Goal: Find specific page/section: Find specific page/section

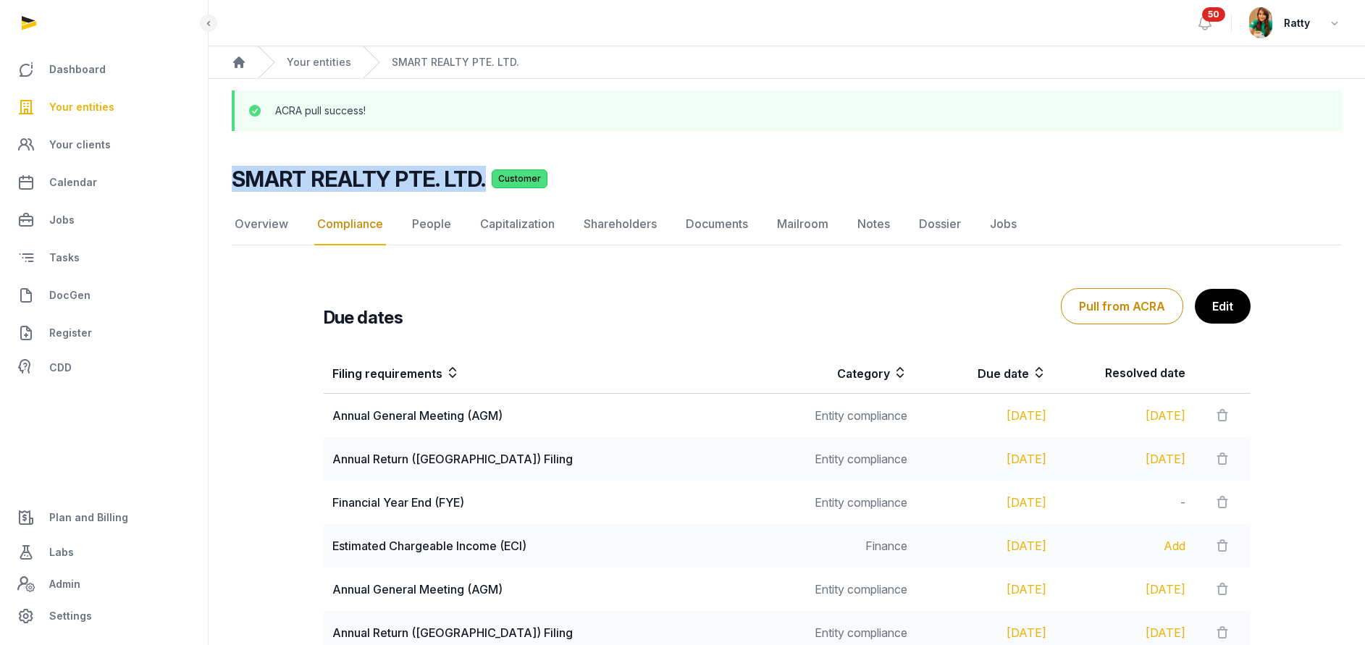
click at [98, 104] on span "Your entities" at bounding box center [81, 107] width 65 height 17
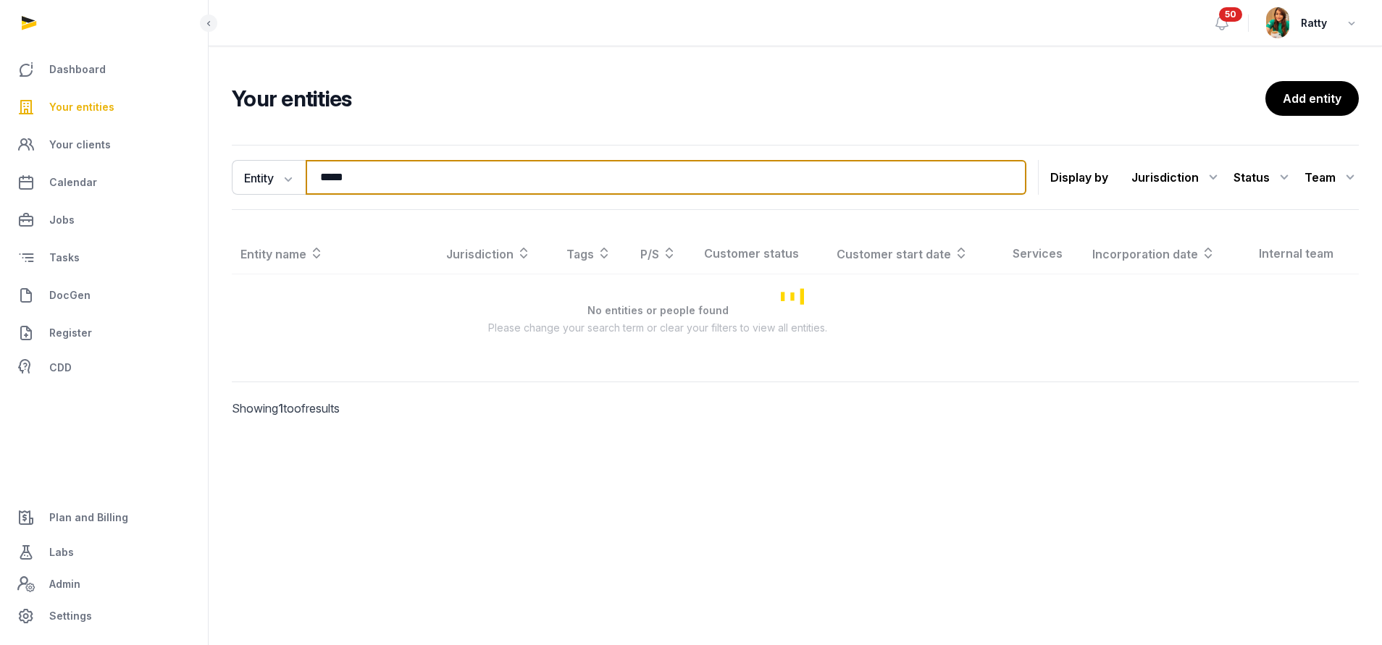
drag, startPoint x: 32, startPoint y: 237, endPoint x: -97, endPoint y: 239, distance: 128.9
click at [0, 239] on html "Dashboard Your entities Your clients Calendar Jobs Tasks DocGen Register CDD Pl…" at bounding box center [691, 322] width 1382 height 645
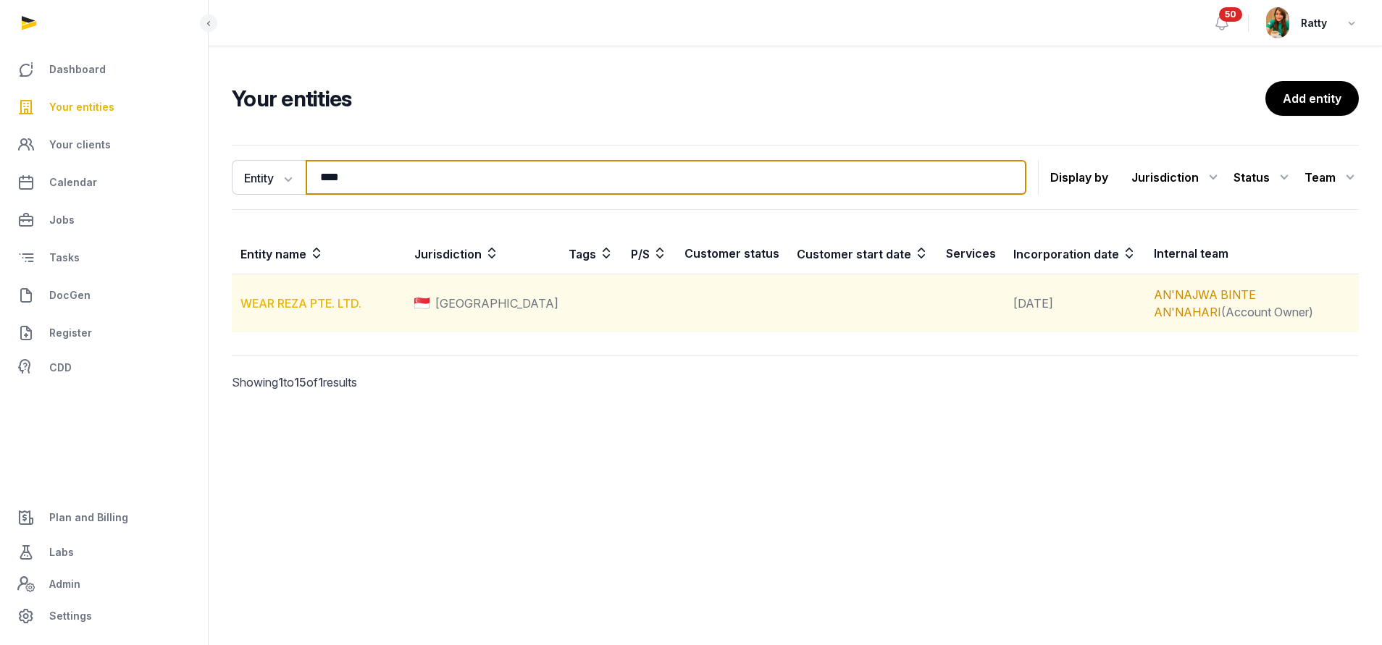
type input "****"
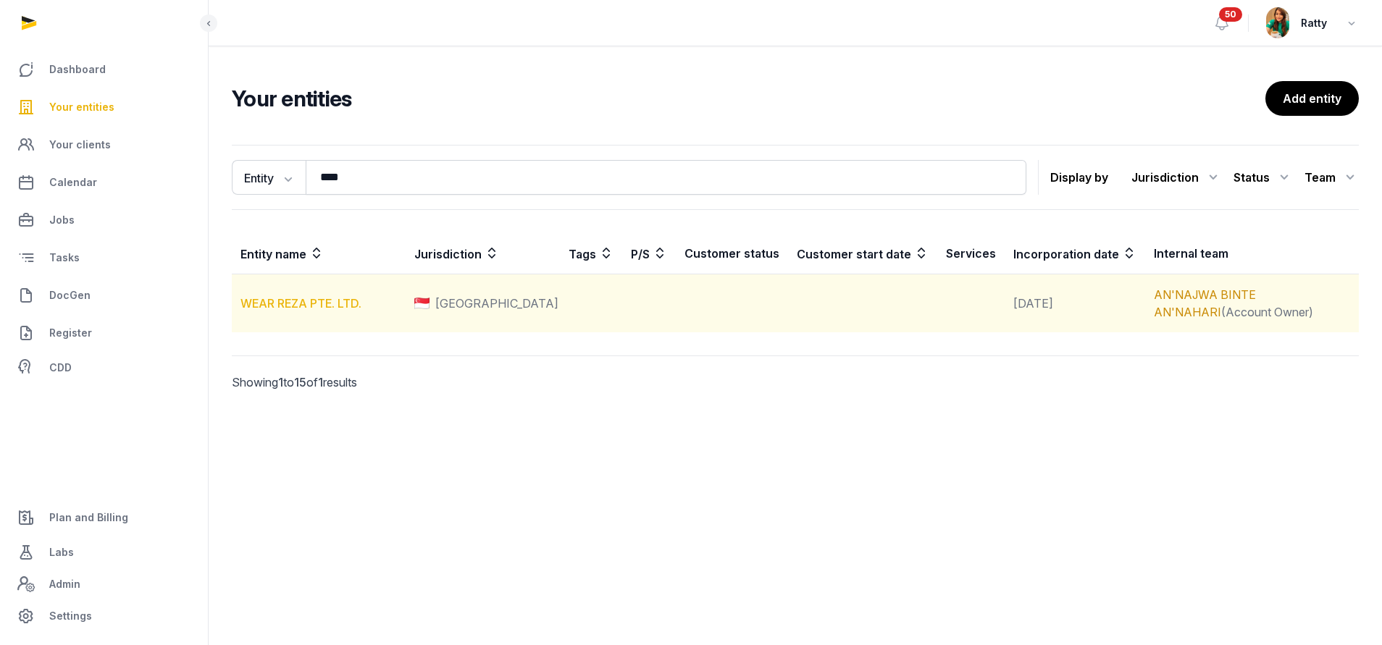
click at [347, 308] on link "WEAR REZA PTE. LTD." at bounding box center [300, 303] width 121 height 14
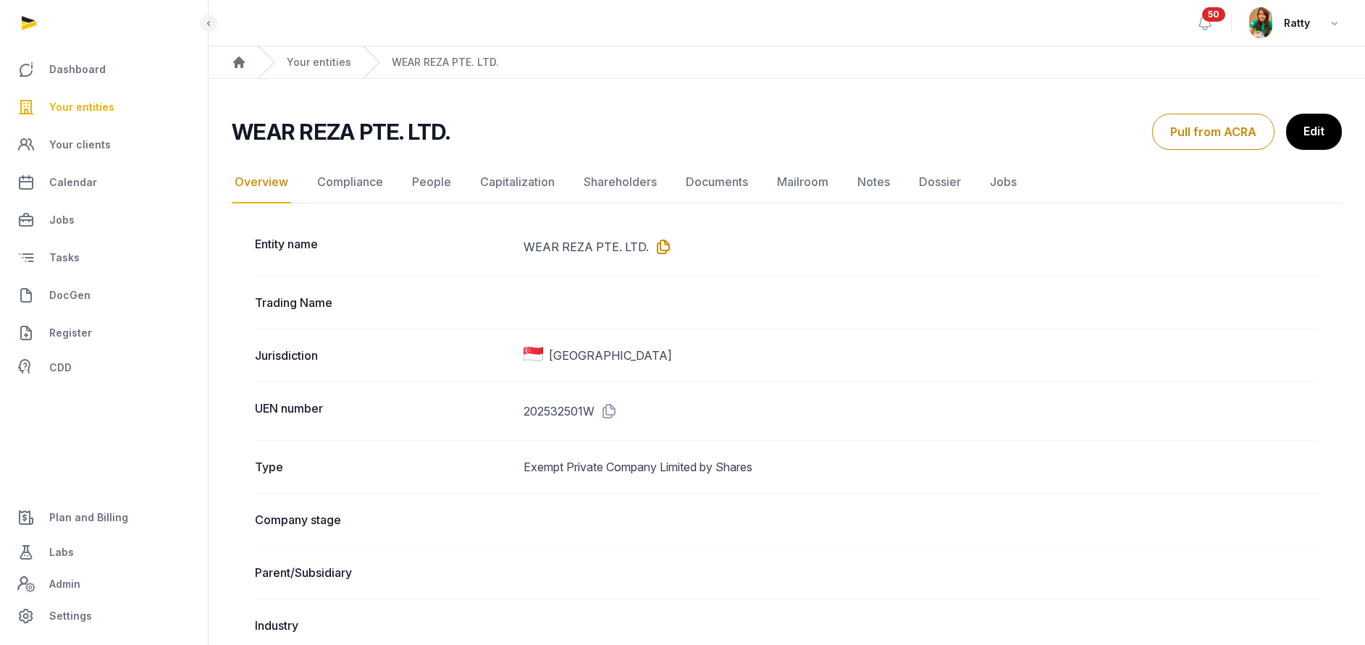
click at [651, 255] on icon at bounding box center [660, 246] width 23 height 23
click at [93, 113] on span "Your entities" at bounding box center [81, 107] width 65 height 17
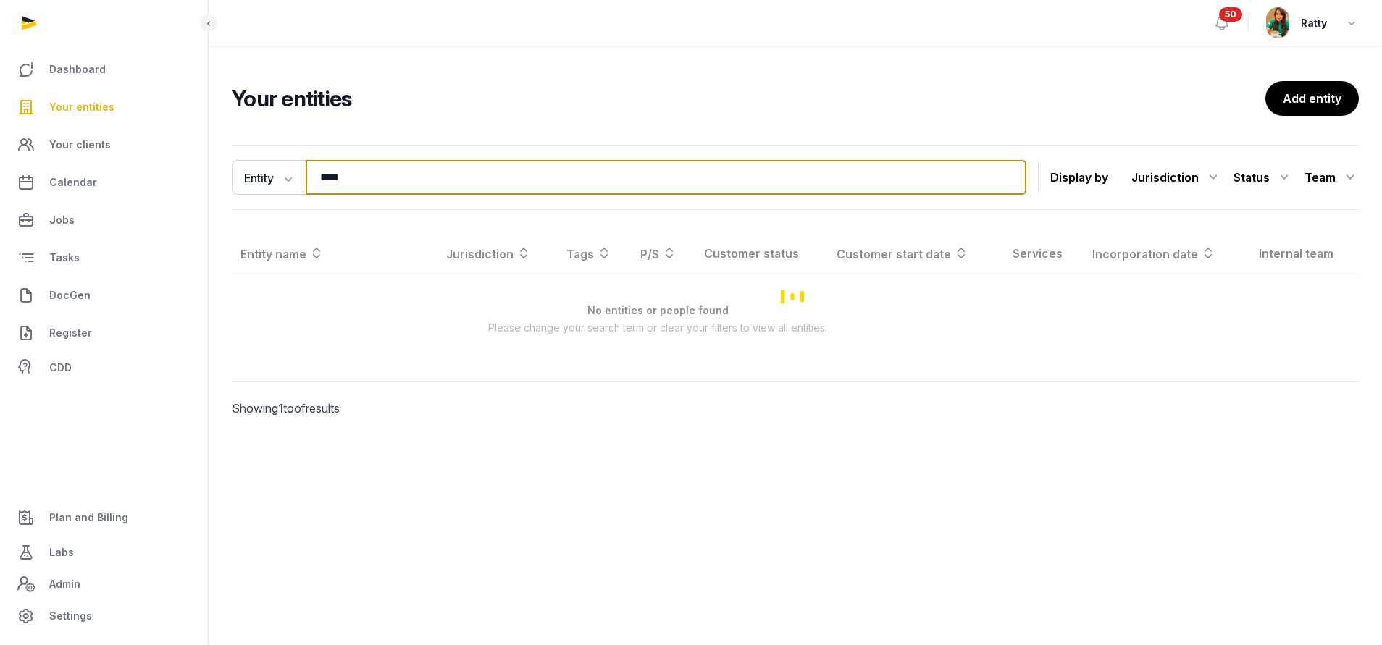
drag, startPoint x: 244, startPoint y: 182, endPoint x: -74, endPoint y: 182, distance: 318.0
click at [0, 182] on html "Dashboard Your entities Your clients Calendar Jobs Tasks DocGen Register CDD Pl…" at bounding box center [691, 322] width 1382 height 645
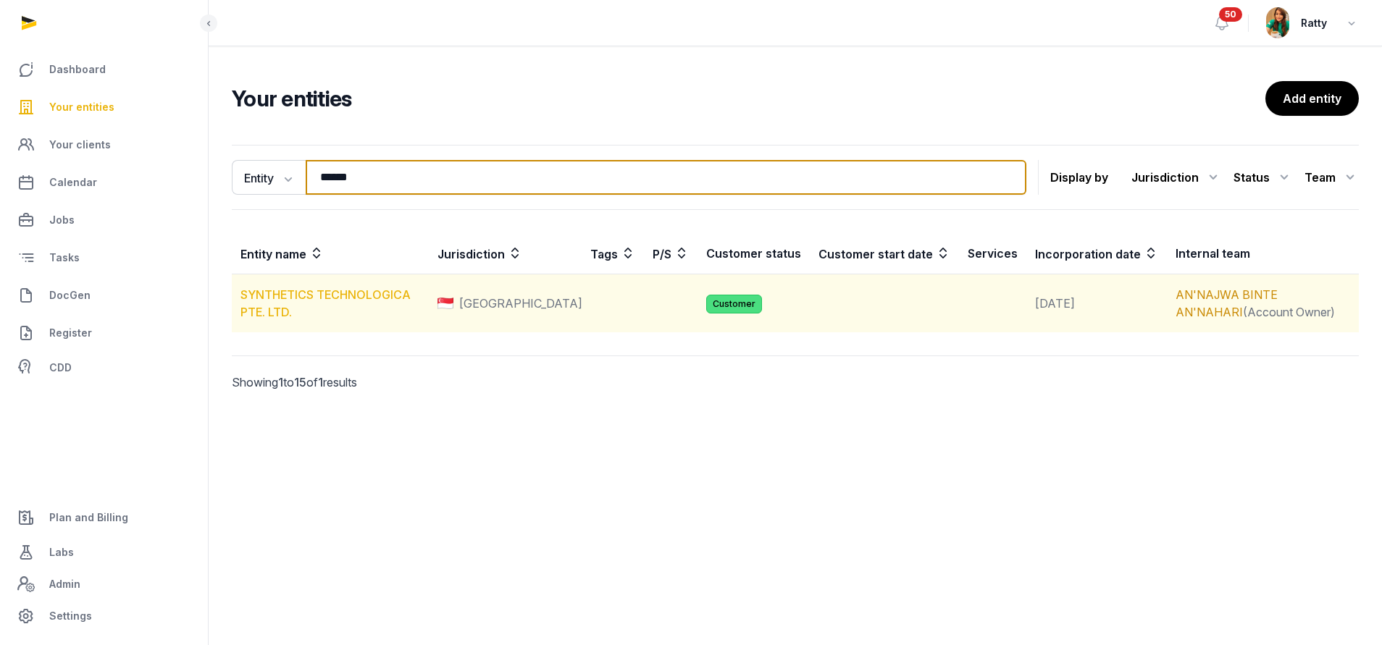
type input "******"
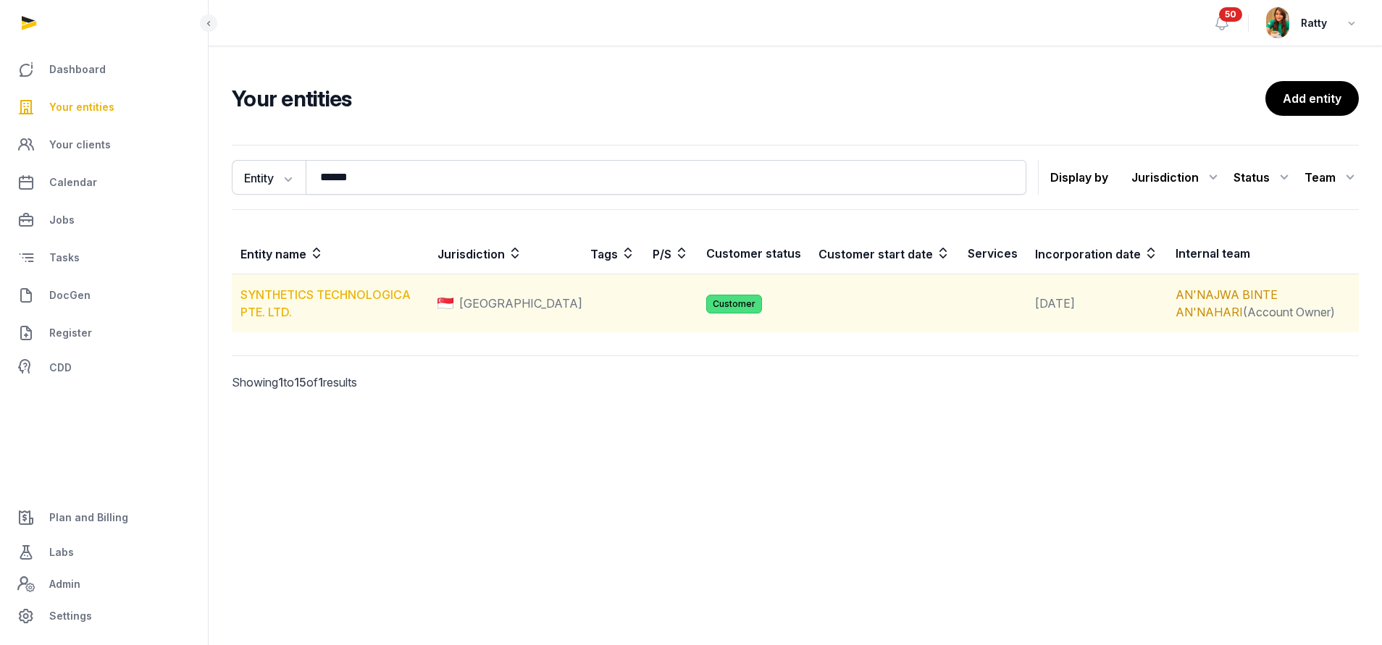
click at [286, 295] on link "SYNTHETICS TECHNOLOGICA PTE. LTD." at bounding box center [325, 304] width 170 height 32
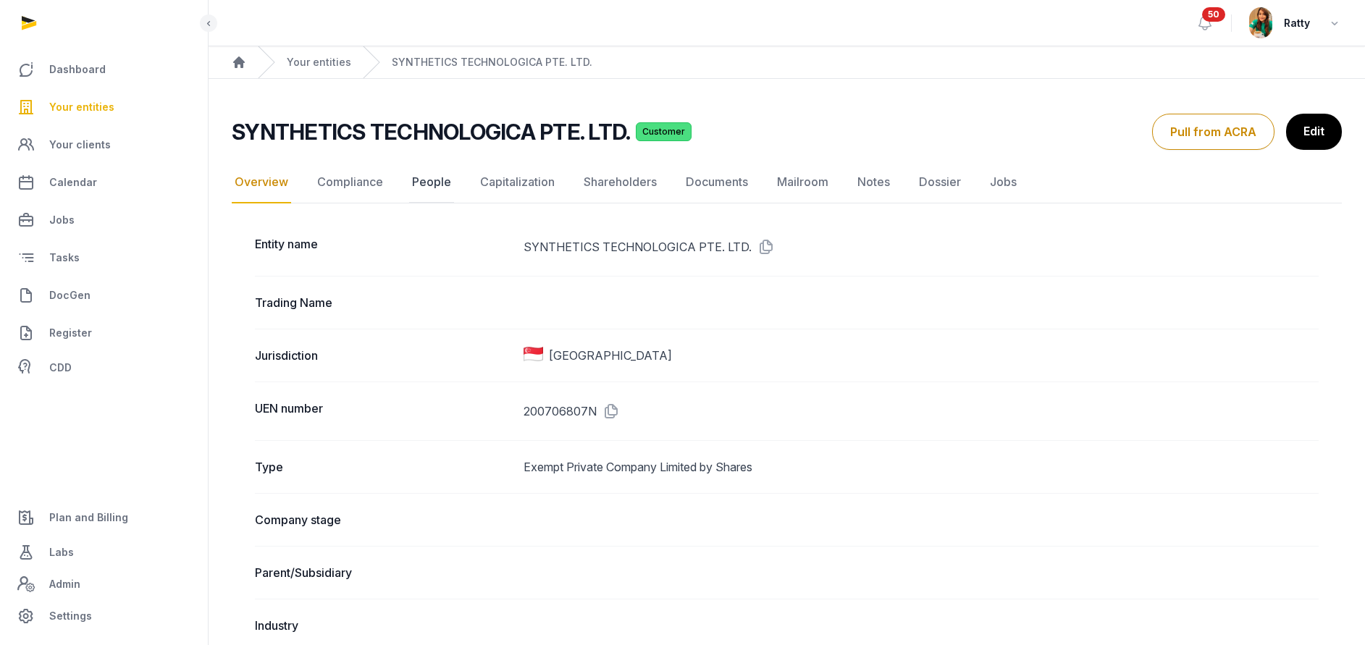
click at [429, 186] on link "People" at bounding box center [431, 183] width 45 height 42
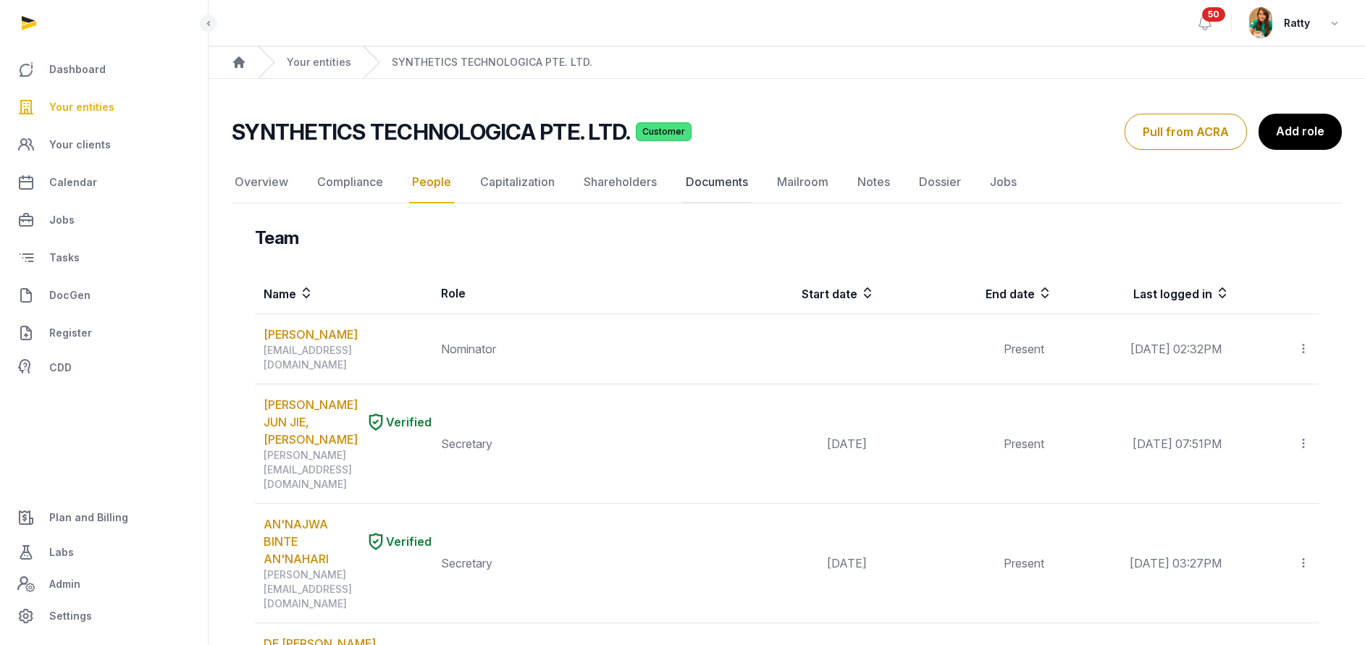
click at [735, 186] on link "Documents" at bounding box center [717, 183] width 68 height 42
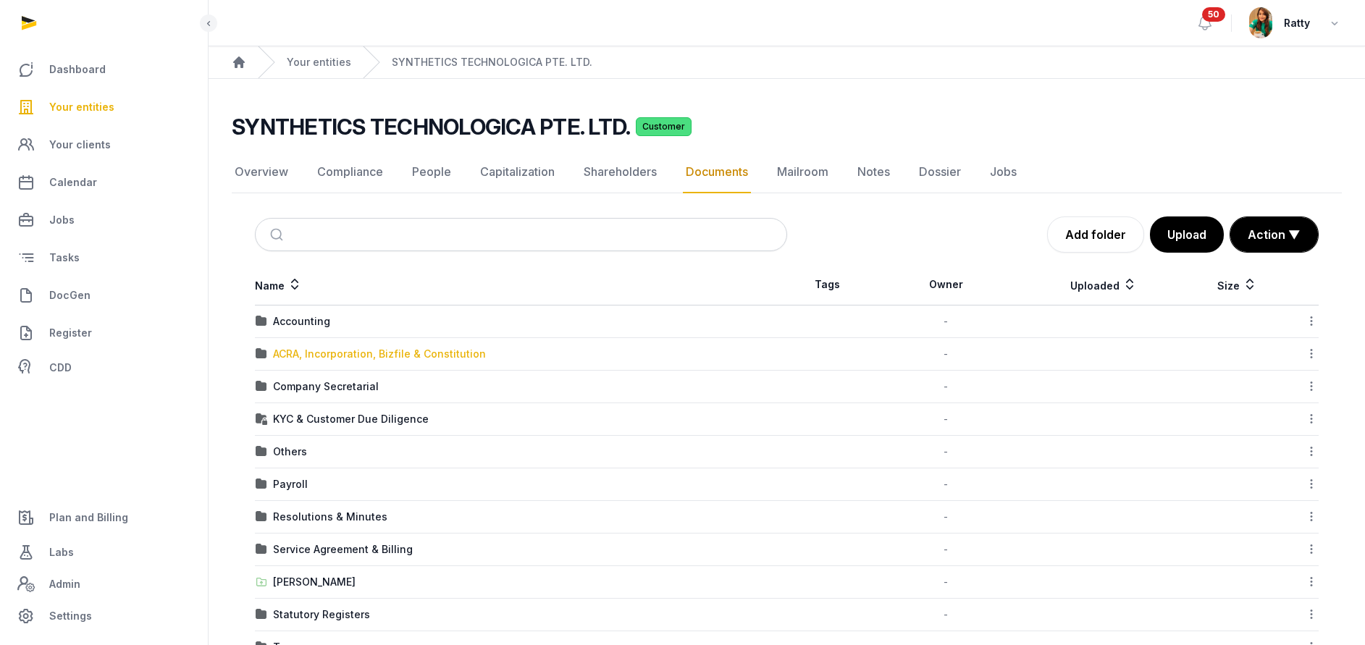
click at [319, 354] on div "ACRA, Incorporation, Bizfile & Constitution" at bounding box center [379, 354] width 213 height 14
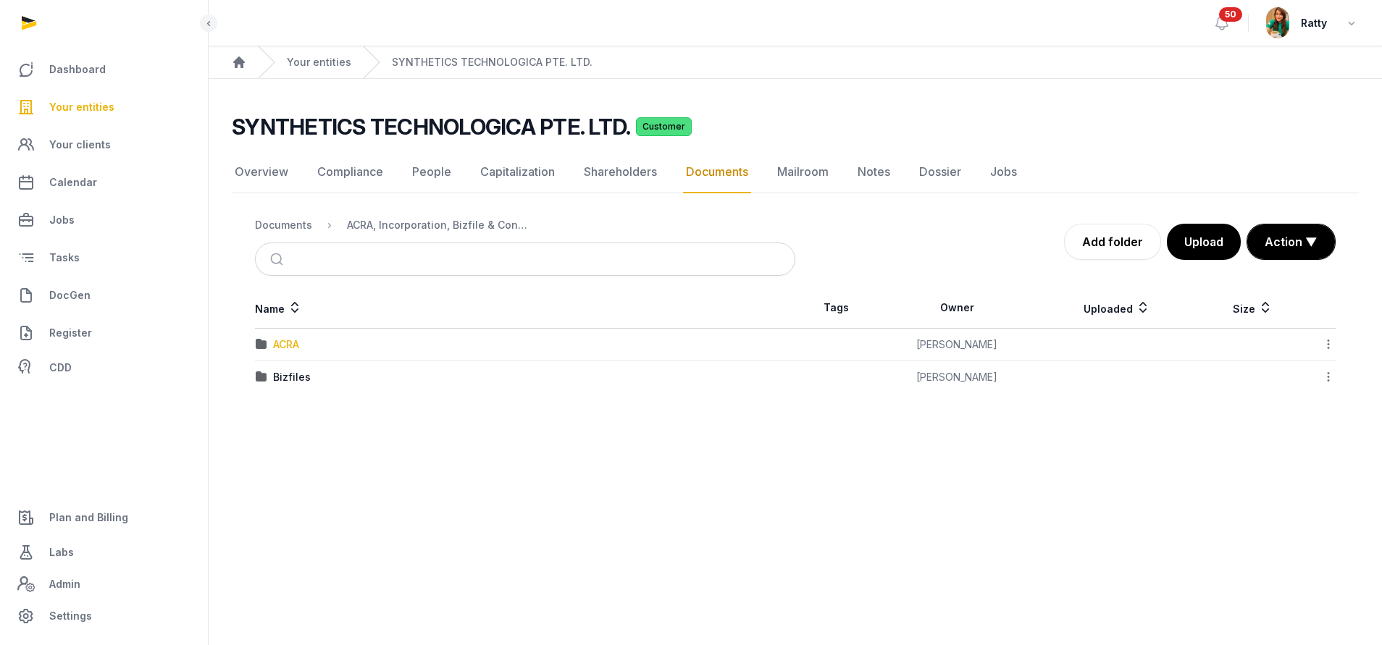
click at [287, 340] on div "ACRA" at bounding box center [286, 345] width 26 height 14
click at [287, 340] on div "2025" at bounding box center [285, 345] width 25 height 14
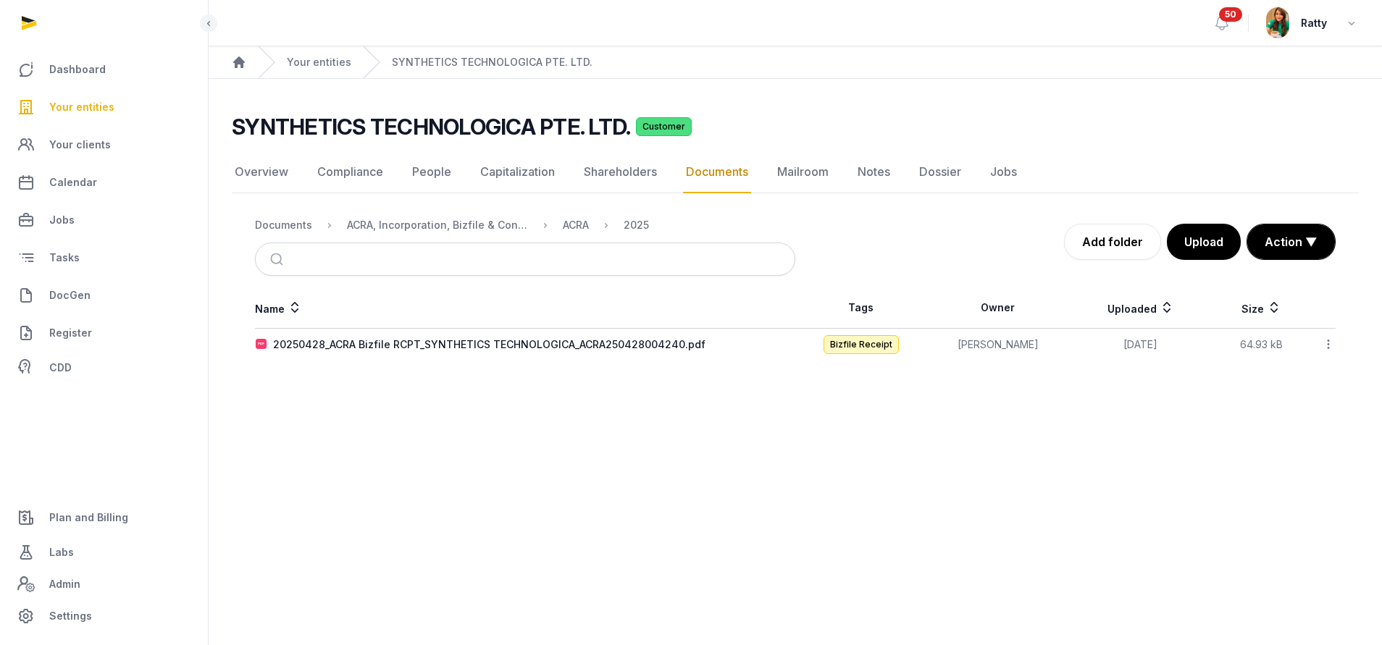
click at [288, 341] on div "20250428_ACRA Bizfile RCPT_SYNTHETICS TECHNOLOGICA_ACRA250428004240.pdf" at bounding box center [489, 345] width 432 height 14
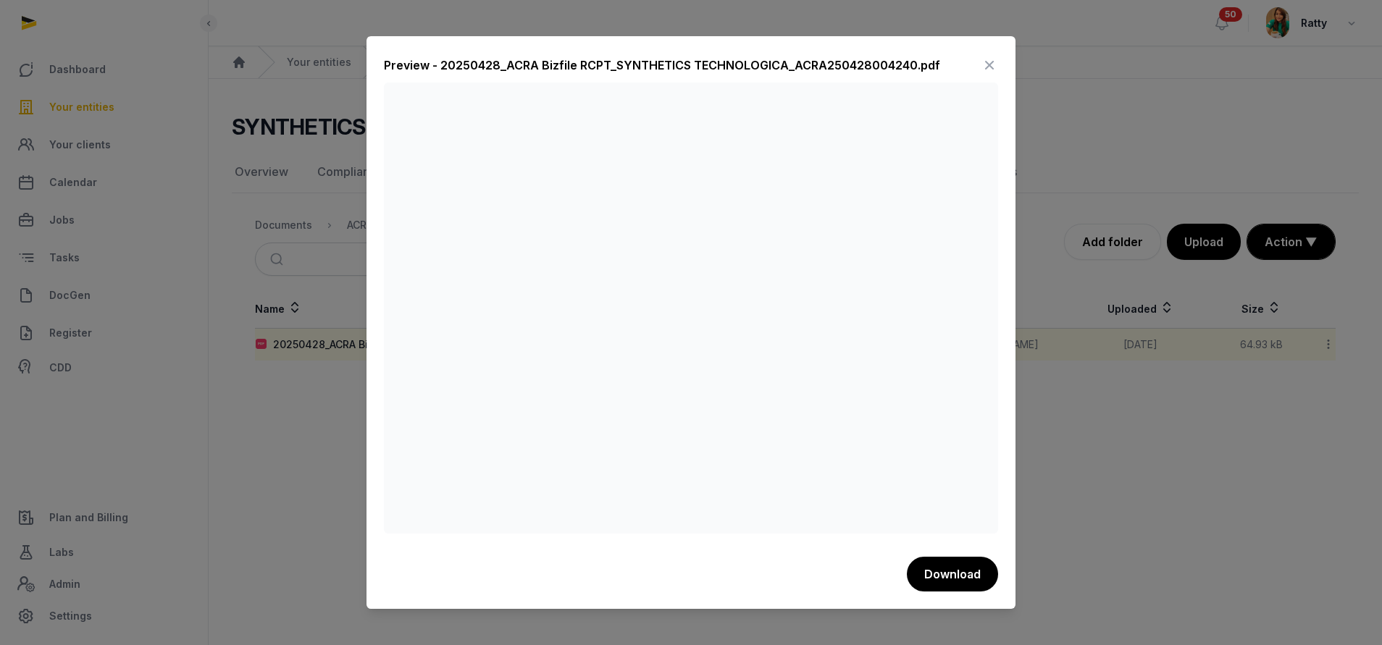
click at [990, 67] on icon at bounding box center [989, 65] width 17 height 23
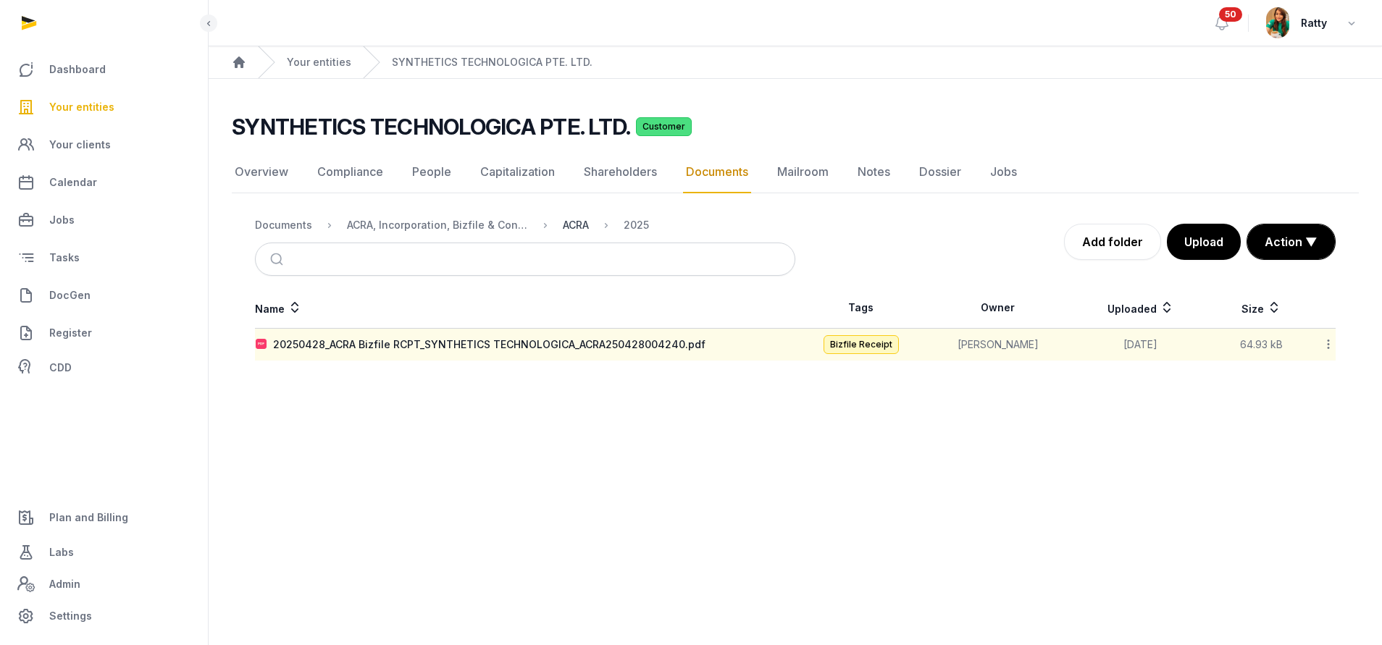
click at [574, 222] on div "ACRA" at bounding box center [576, 225] width 26 height 14
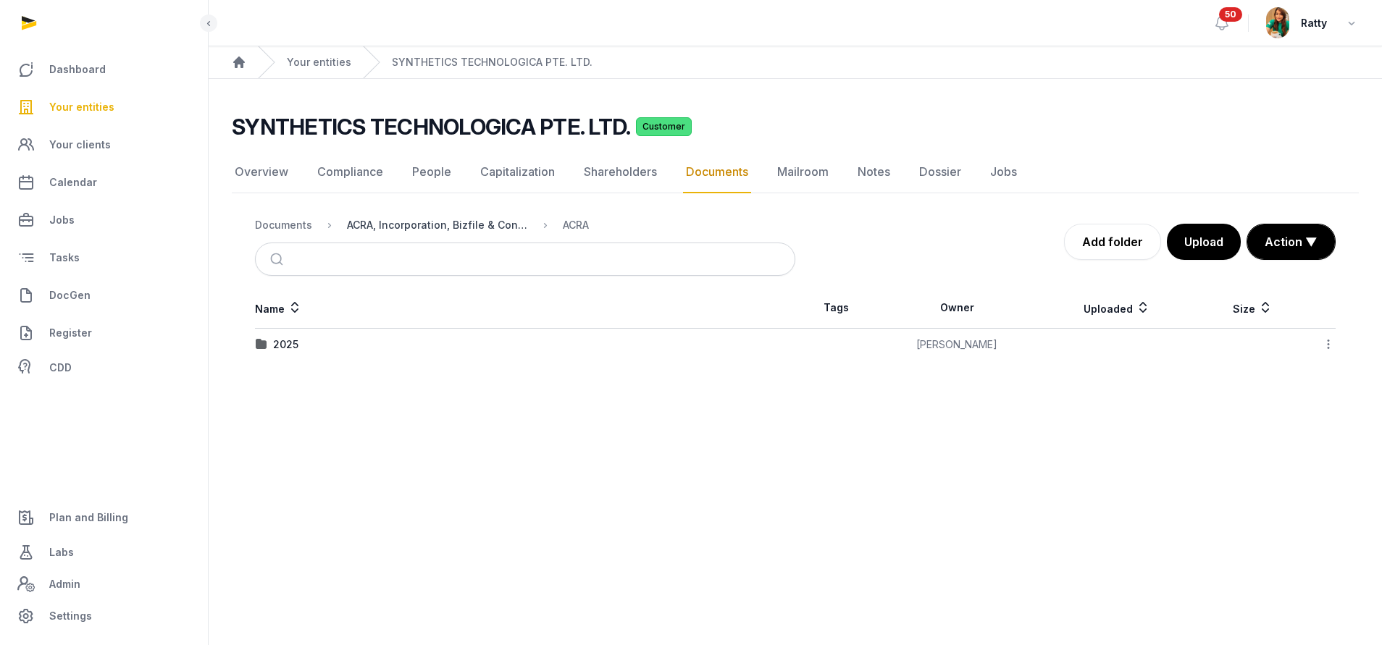
click at [483, 230] on div "ACRA, Incorporation, Bizfile & Constitution" at bounding box center [437, 225] width 181 height 14
click at [289, 227] on div "Documents" at bounding box center [283, 225] width 57 height 14
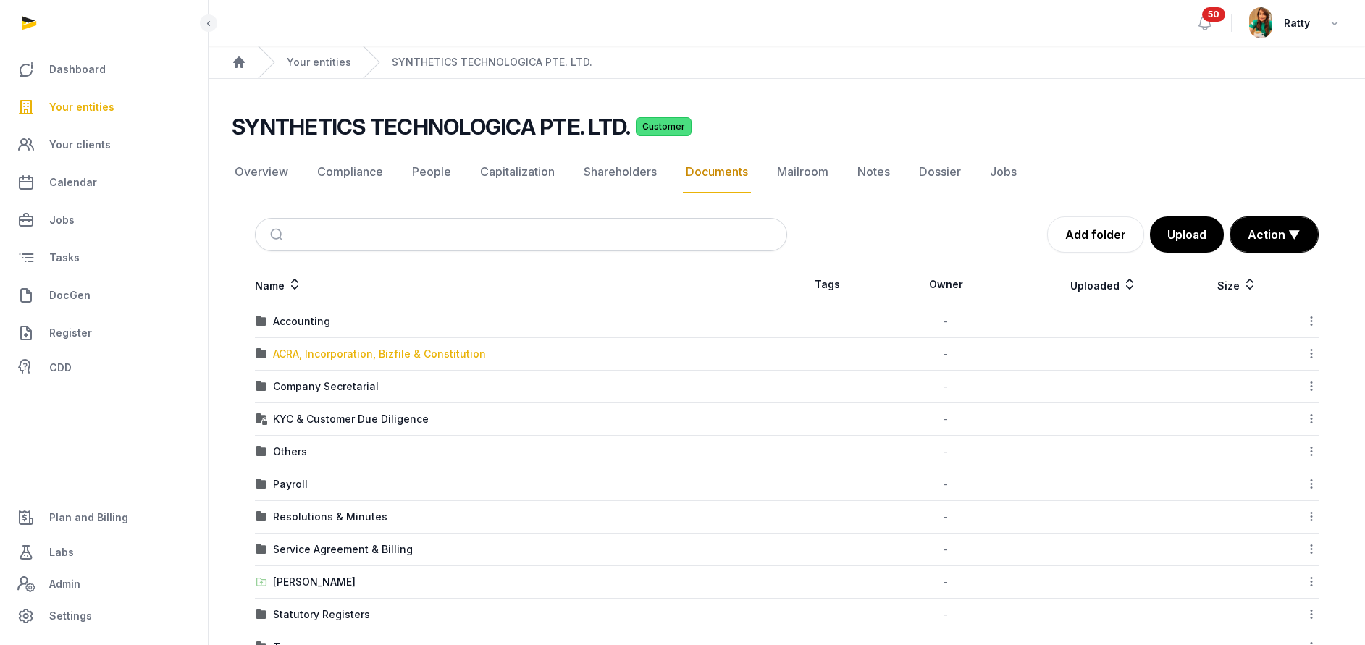
click at [334, 355] on div "ACRA, Incorporation, Bizfile & Constitution" at bounding box center [379, 354] width 213 height 14
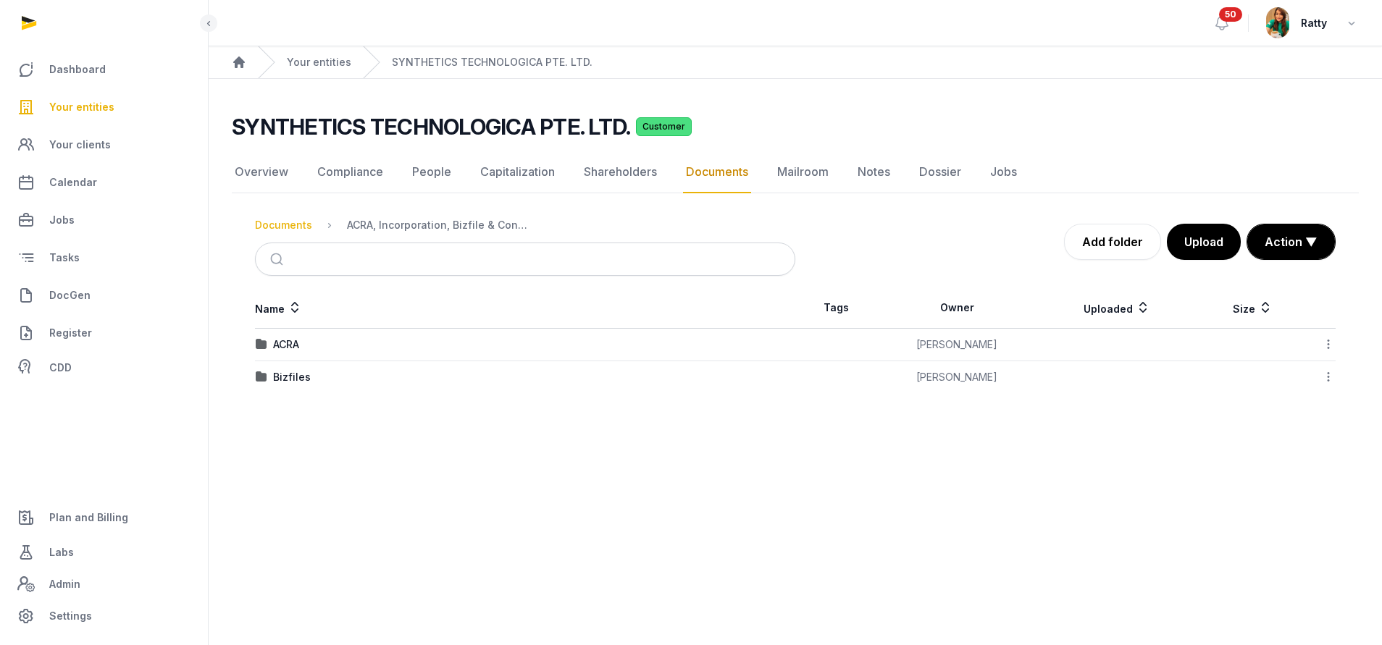
click at [296, 225] on div "Documents" at bounding box center [283, 225] width 57 height 14
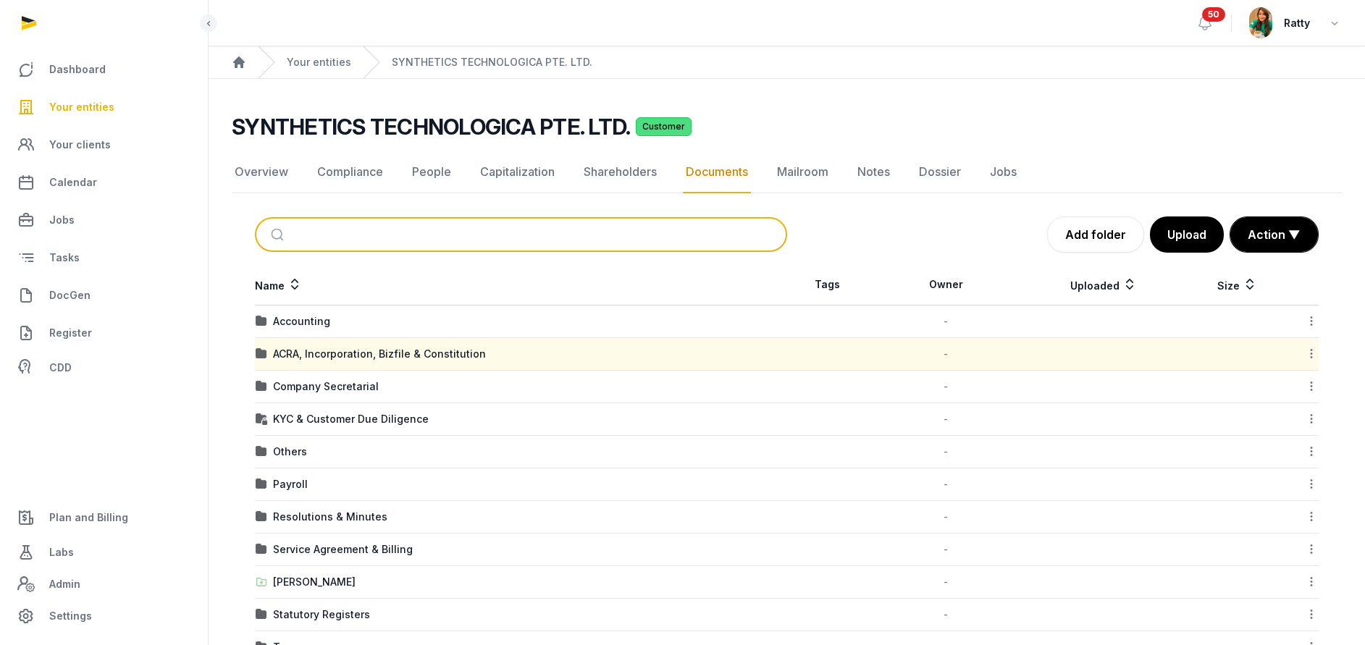
click at [336, 236] on input "search" at bounding box center [538, 235] width 484 height 32
type input "*********"
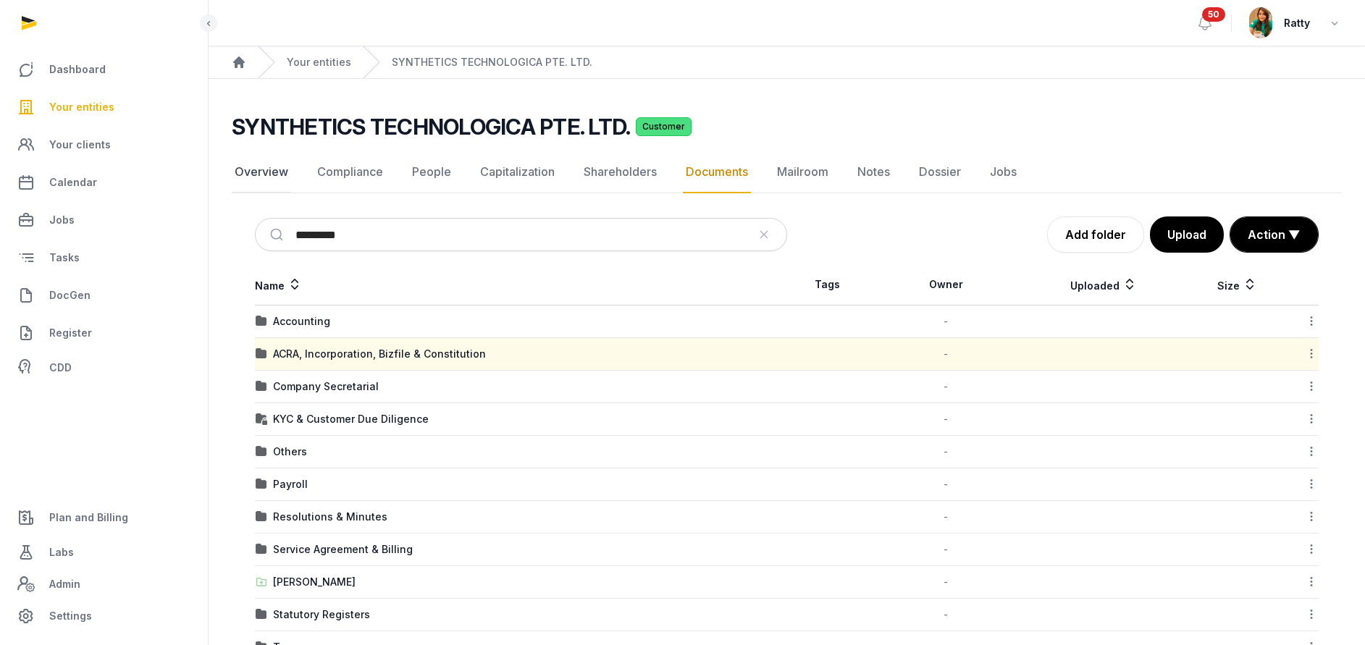
click at [276, 166] on link "Overview" at bounding box center [261, 172] width 59 height 42
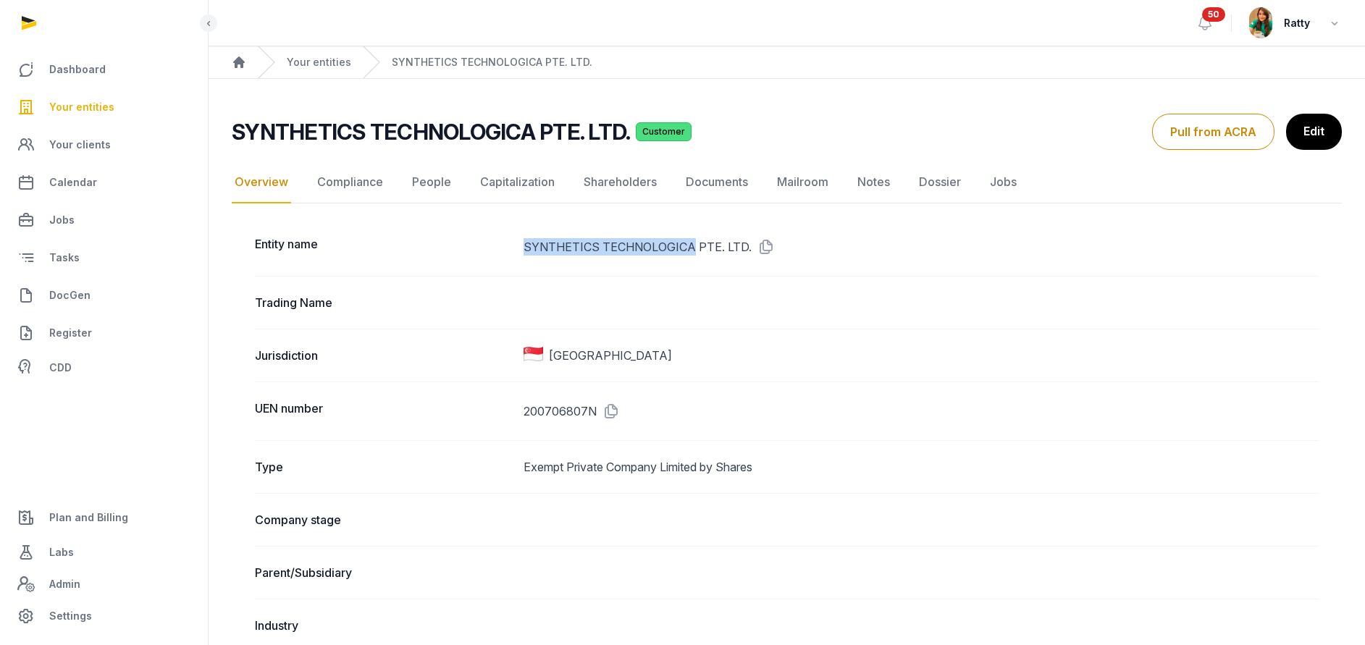
drag, startPoint x: 527, startPoint y: 248, endPoint x: 690, endPoint y: 240, distance: 163.9
click at [690, 240] on dd "SYNTHETICS TECHNOLOGICA PTE. LTD." at bounding box center [921, 246] width 795 height 23
copy dd "SYNTHETICS TECHNOLOGICA"
click at [717, 183] on link "Documents" at bounding box center [717, 183] width 68 height 42
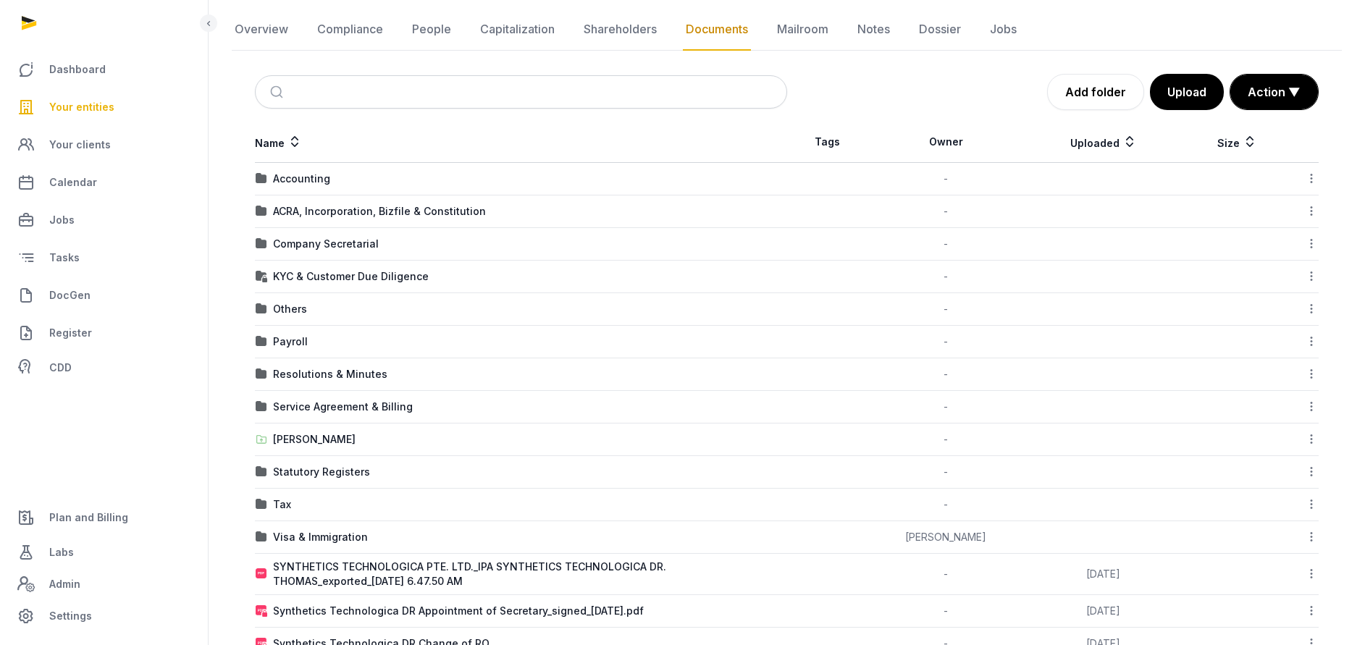
scroll to position [99, 0]
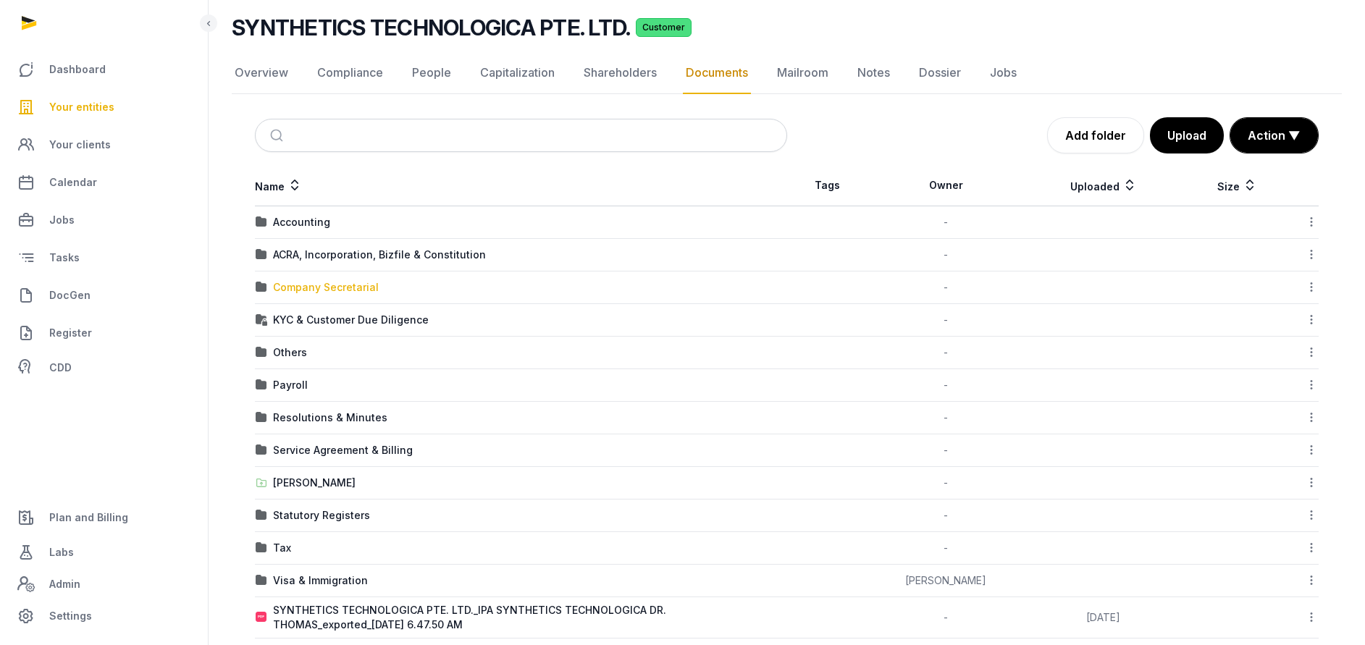
click at [345, 285] on div "Company Secretarial" at bounding box center [326, 287] width 106 height 14
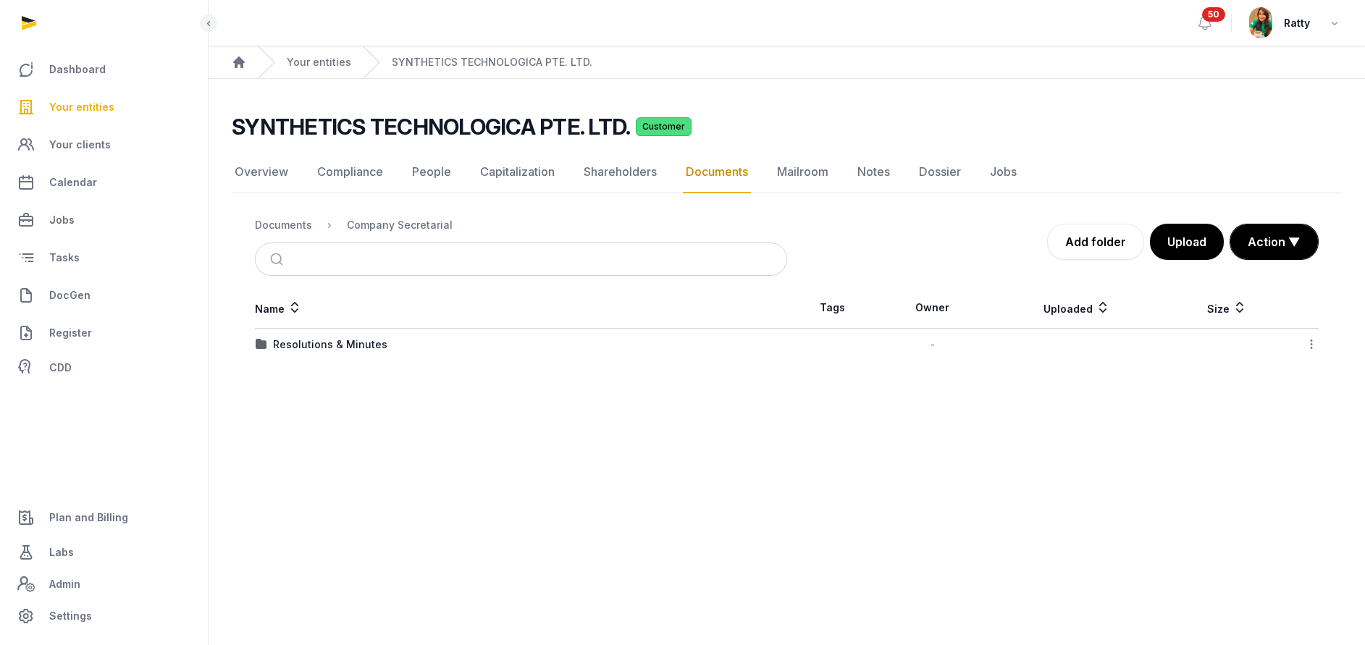
scroll to position [0, 0]
click at [327, 341] on div "Resolutions & Minutes" at bounding box center [330, 345] width 114 height 14
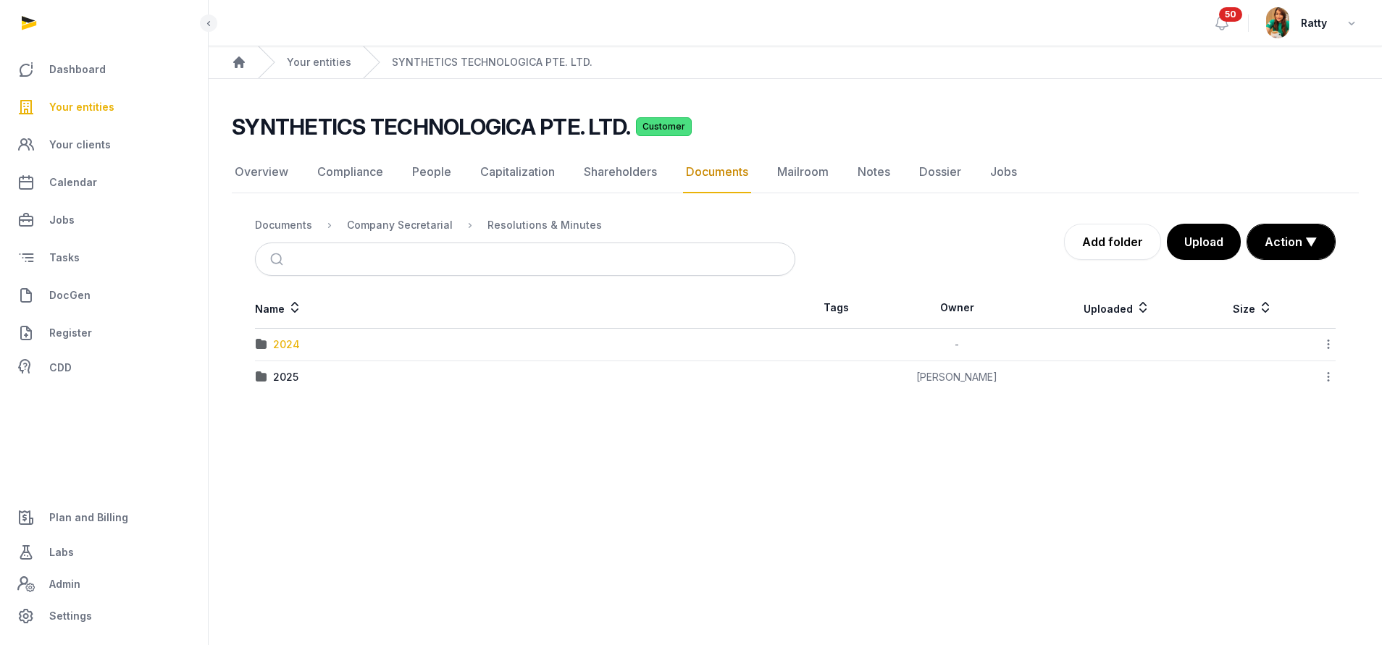
click at [290, 342] on div "2024" at bounding box center [286, 345] width 27 height 14
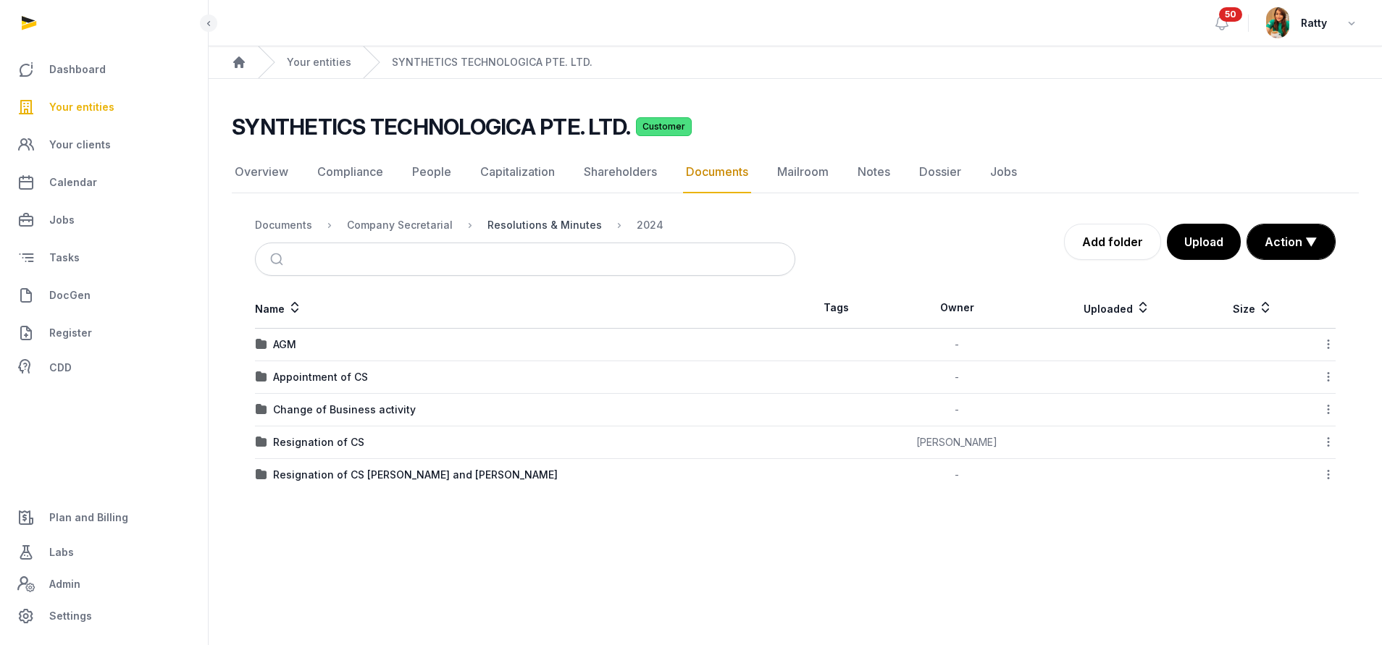
click at [511, 225] on div "Resolutions & Minutes" at bounding box center [544, 225] width 114 height 14
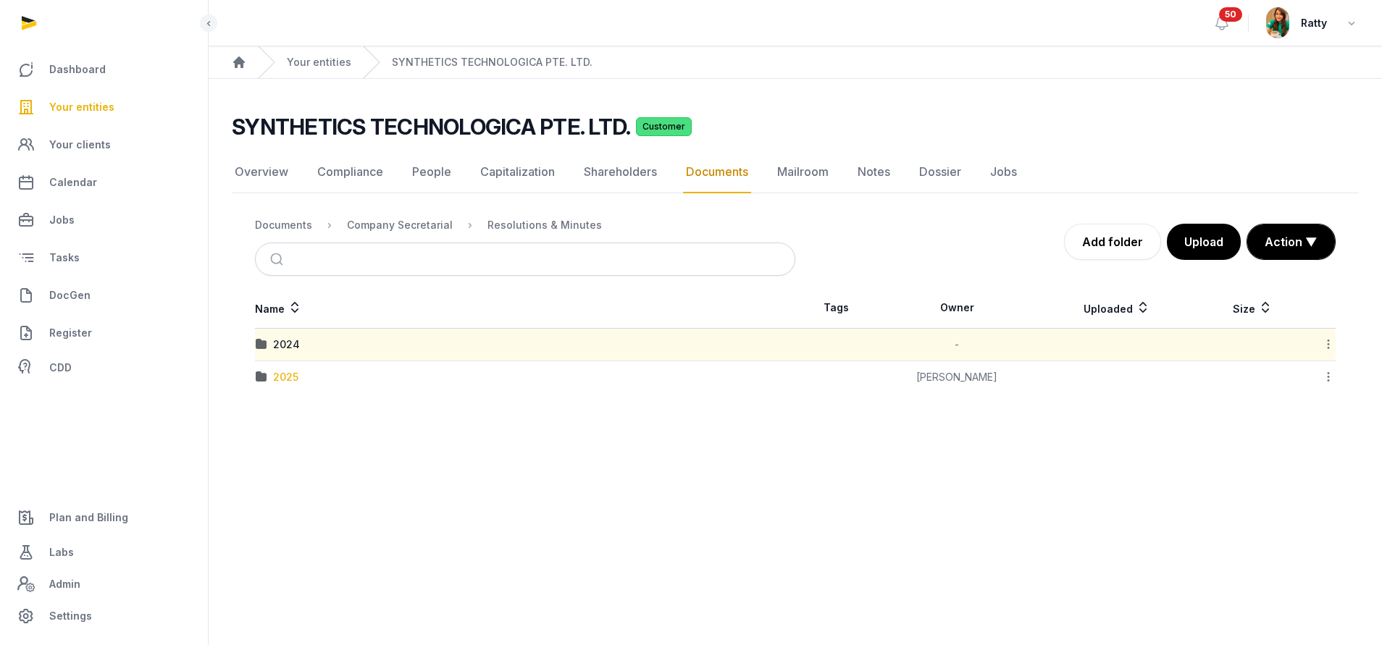
click at [282, 383] on div "2025" at bounding box center [285, 377] width 25 height 14
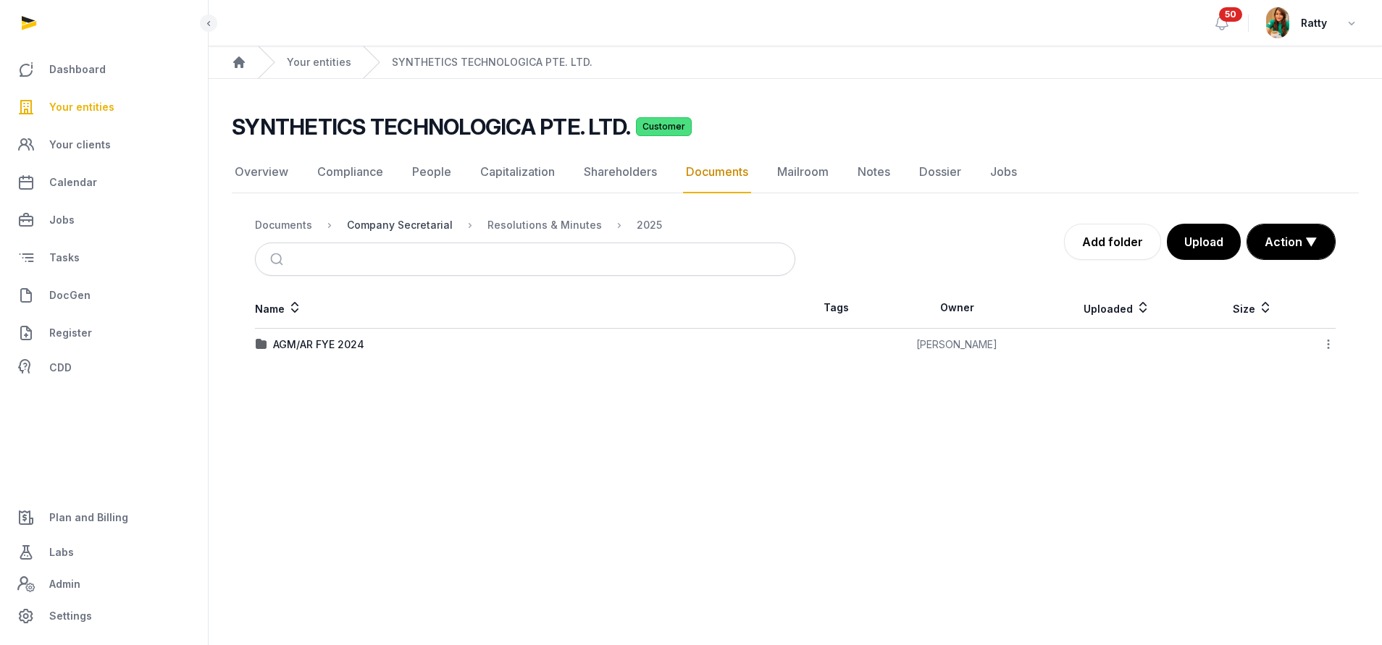
click at [380, 223] on div "Company Secretarial" at bounding box center [400, 225] width 106 height 14
click at [272, 228] on div "Documents" at bounding box center [283, 225] width 57 height 14
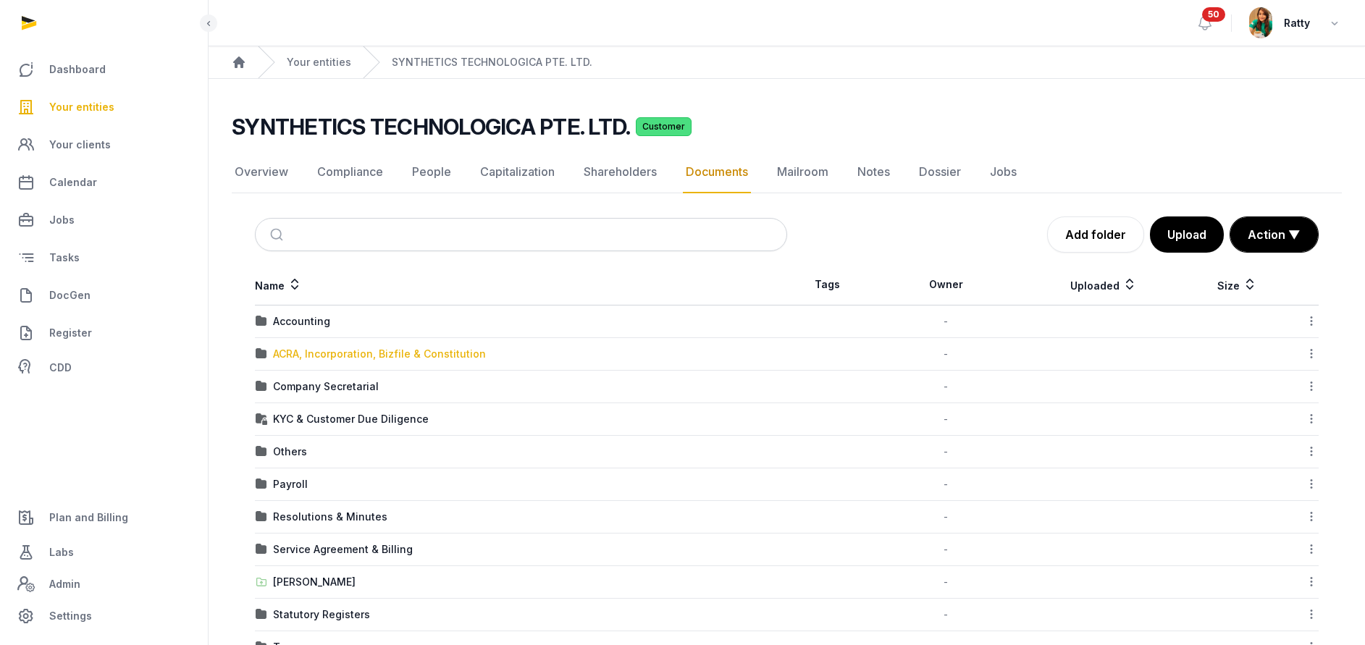
click at [327, 351] on div "ACRA, Incorporation, Bizfile & Constitution" at bounding box center [379, 354] width 213 height 14
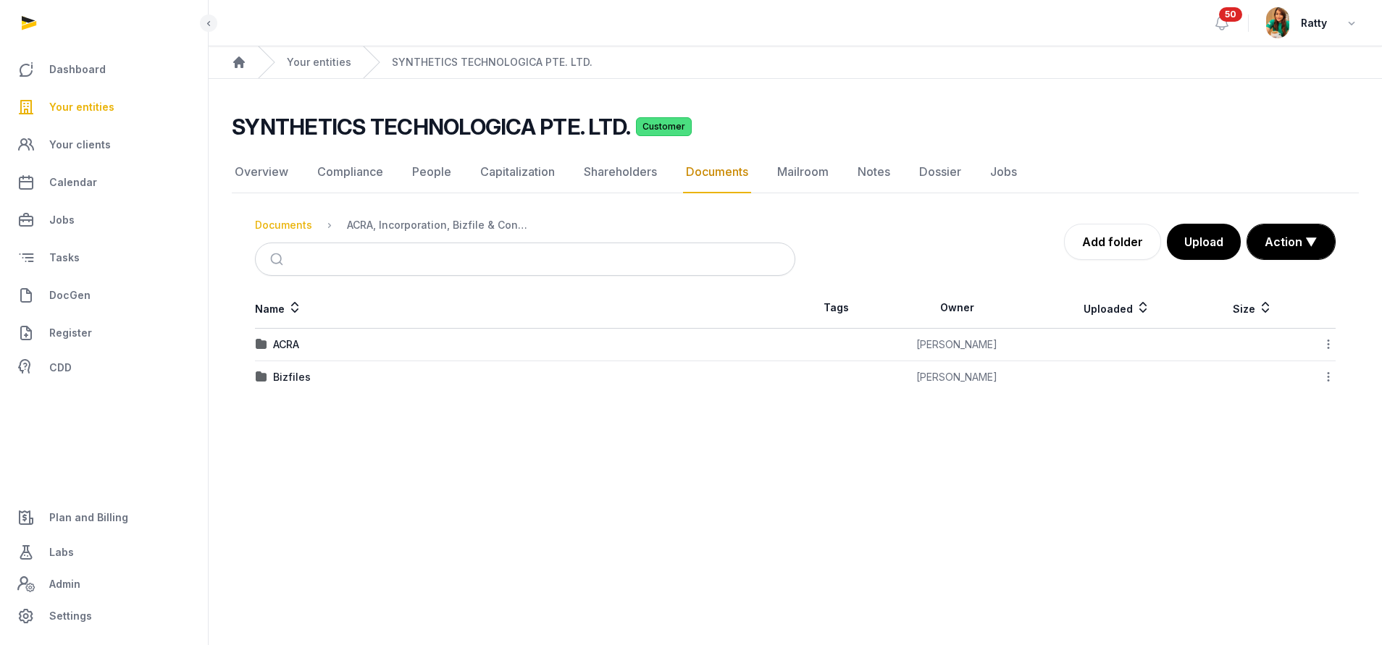
click at [302, 227] on div "Documents" at bounding box center [283, 225] width 57 height 14
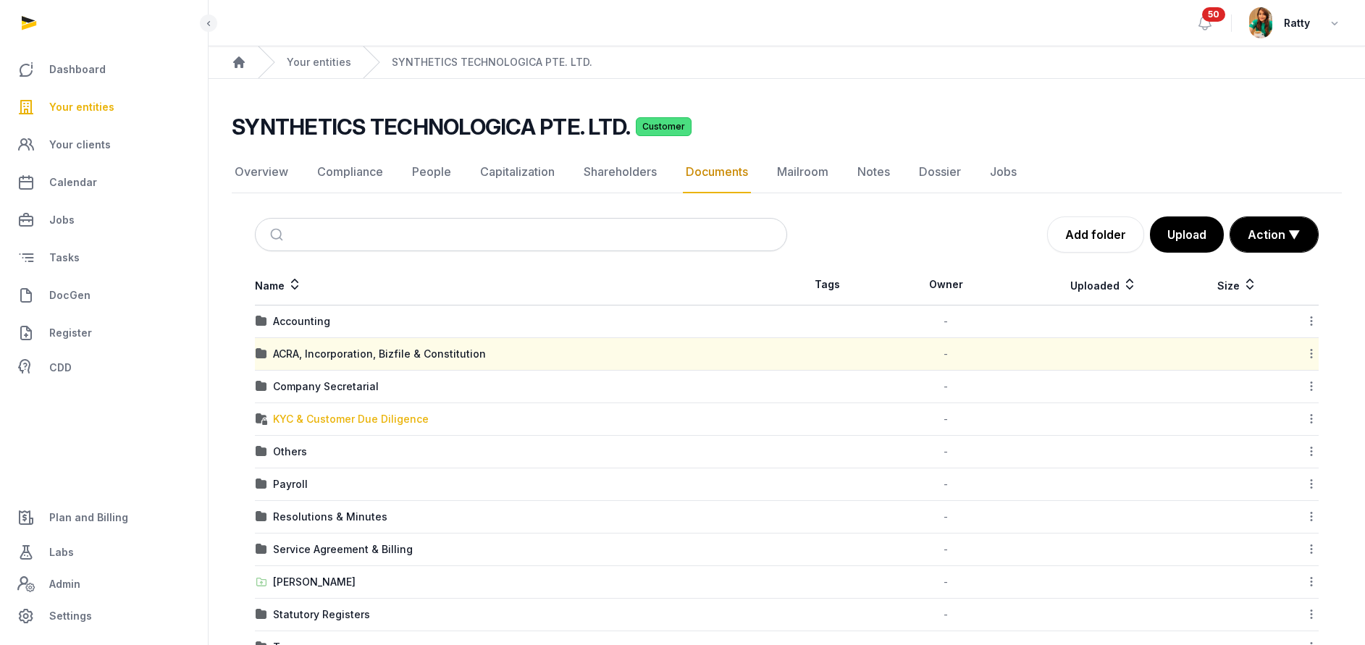
scroll to position [109, 0]
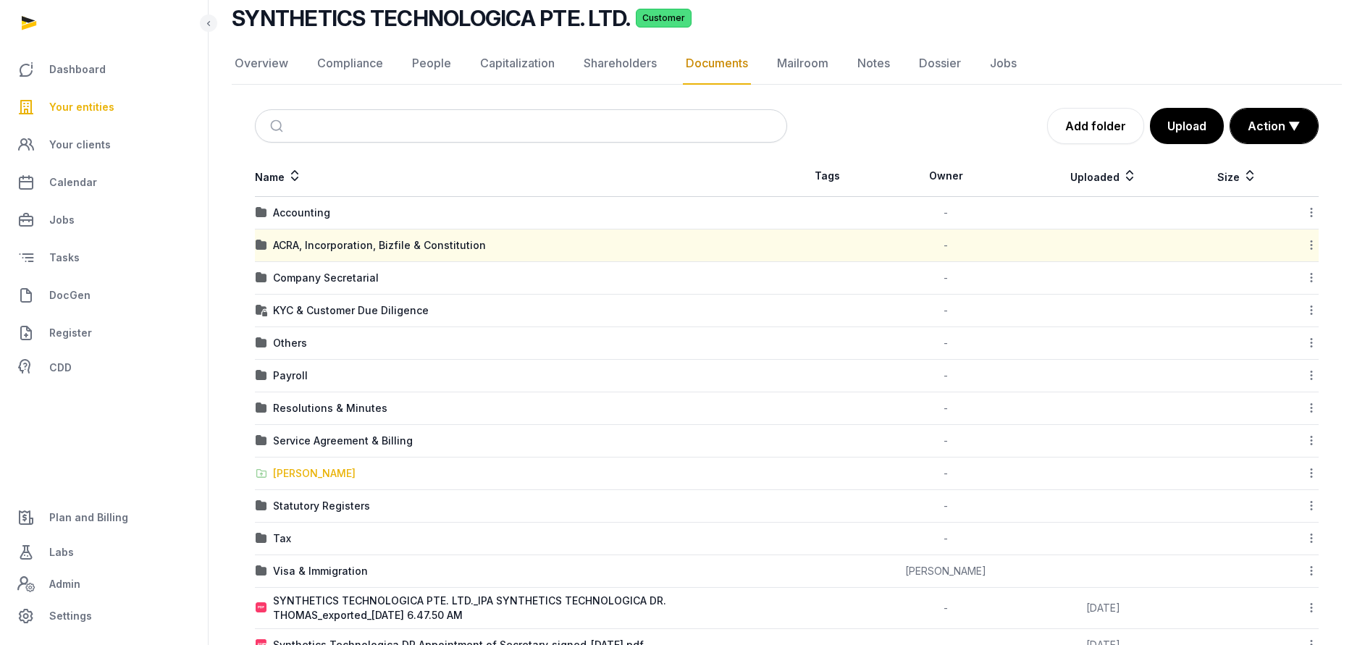
click at [301, 475] on div "[PERSON_NAME]" at bounding box center [314, 473] width 83 height 14
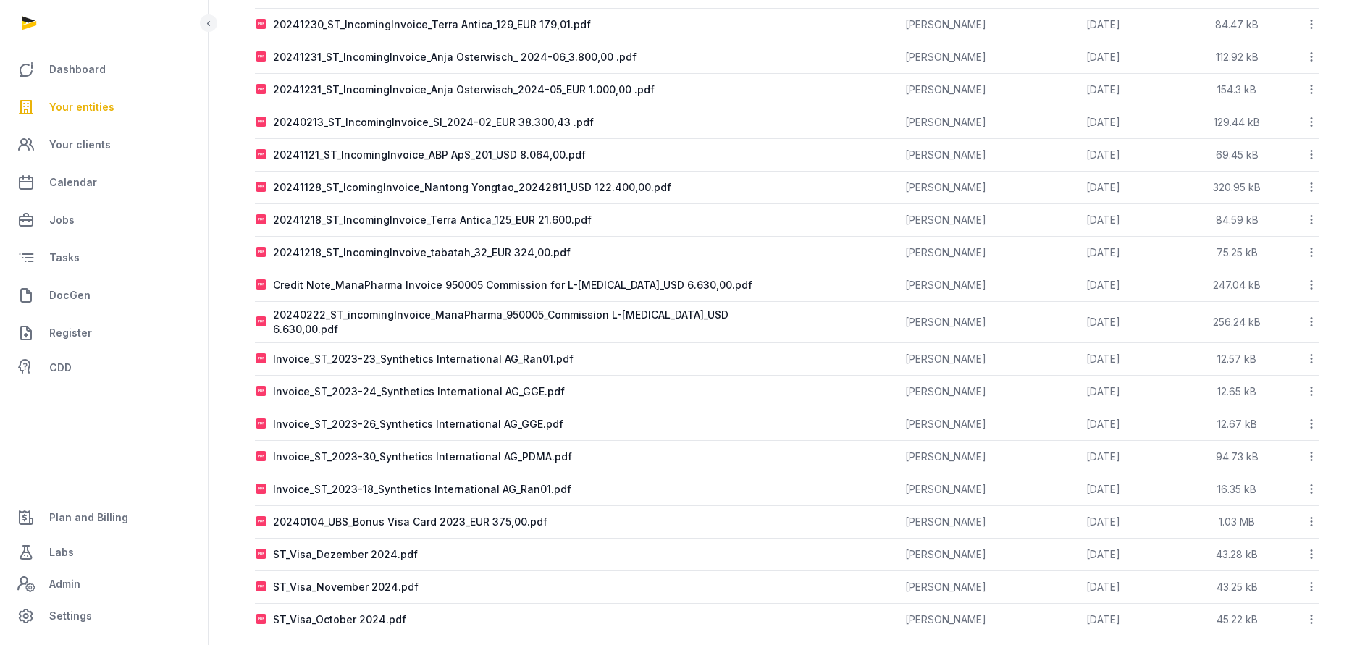
scroll to position [0, 0]
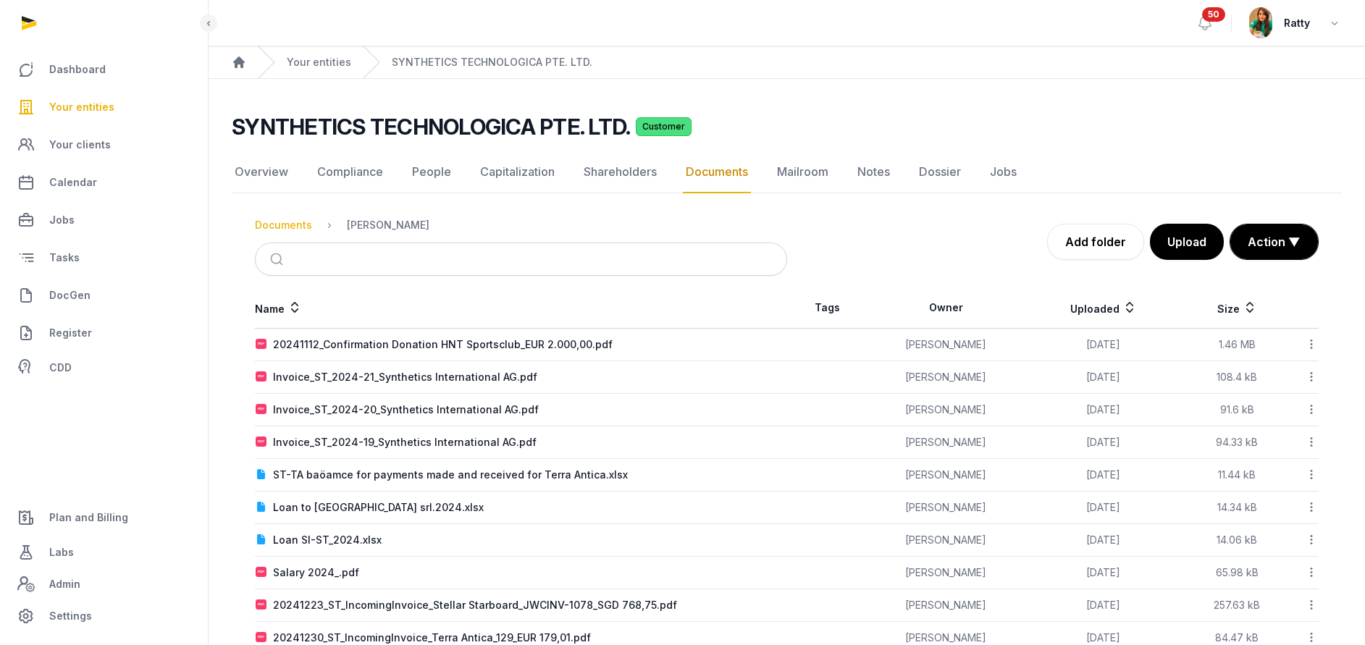
click at [300, 223] on div "Documents" at bounding box center [283, 225] width 57 height 14
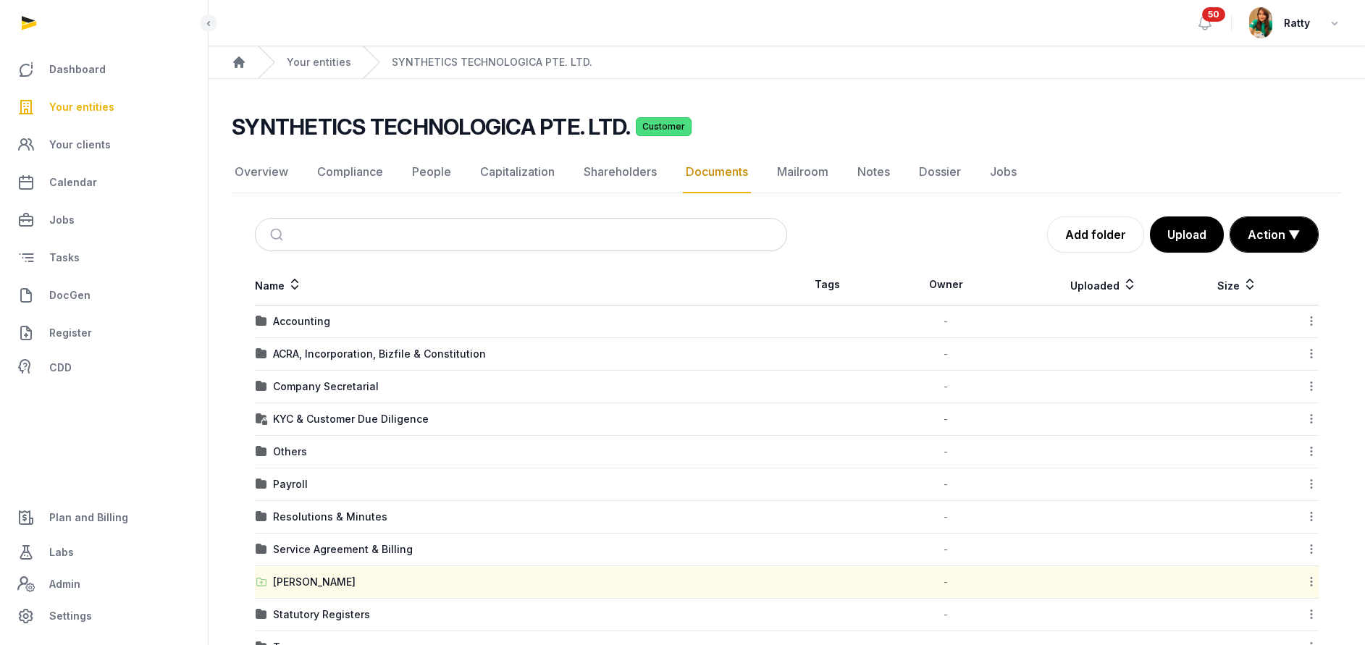
click at [96, 109] on span "Your entities" at bounding box center [81, 107] width 65 height 17
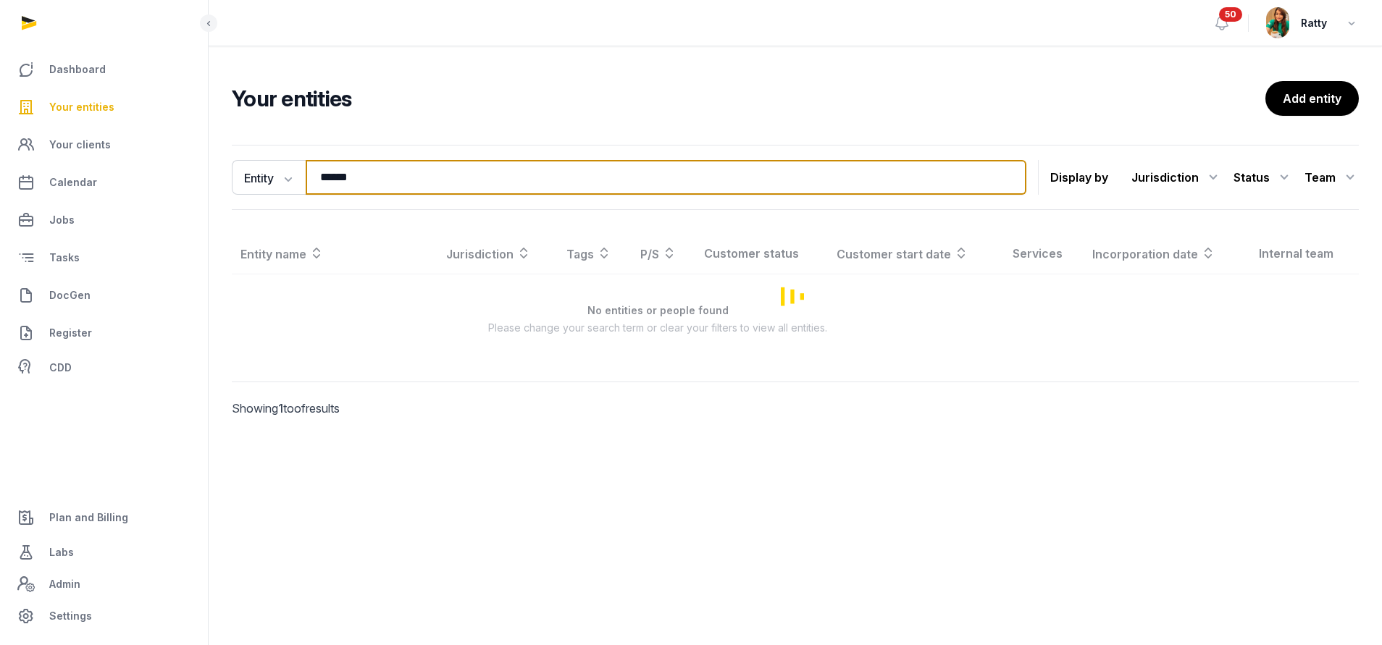
drag, startPoint x: 424, startPoint y: 176, endPoint x: -209, endPoint y: 167, distance: 633.8
click at [0, 167] on html "Dashboard Your entities Your clients Calendar Jobs Tasks DocGen Register CDD Pl…" at bounding box center [691, 322] width 1382 height 645
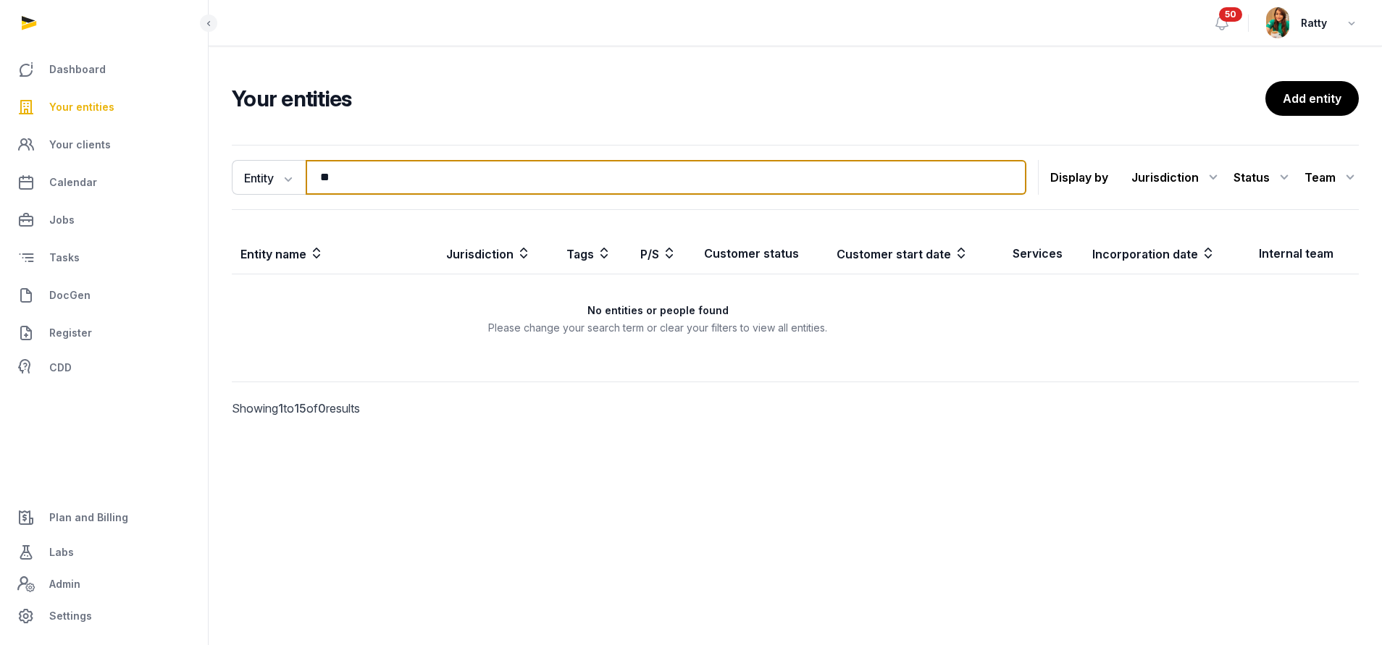
type input "*"
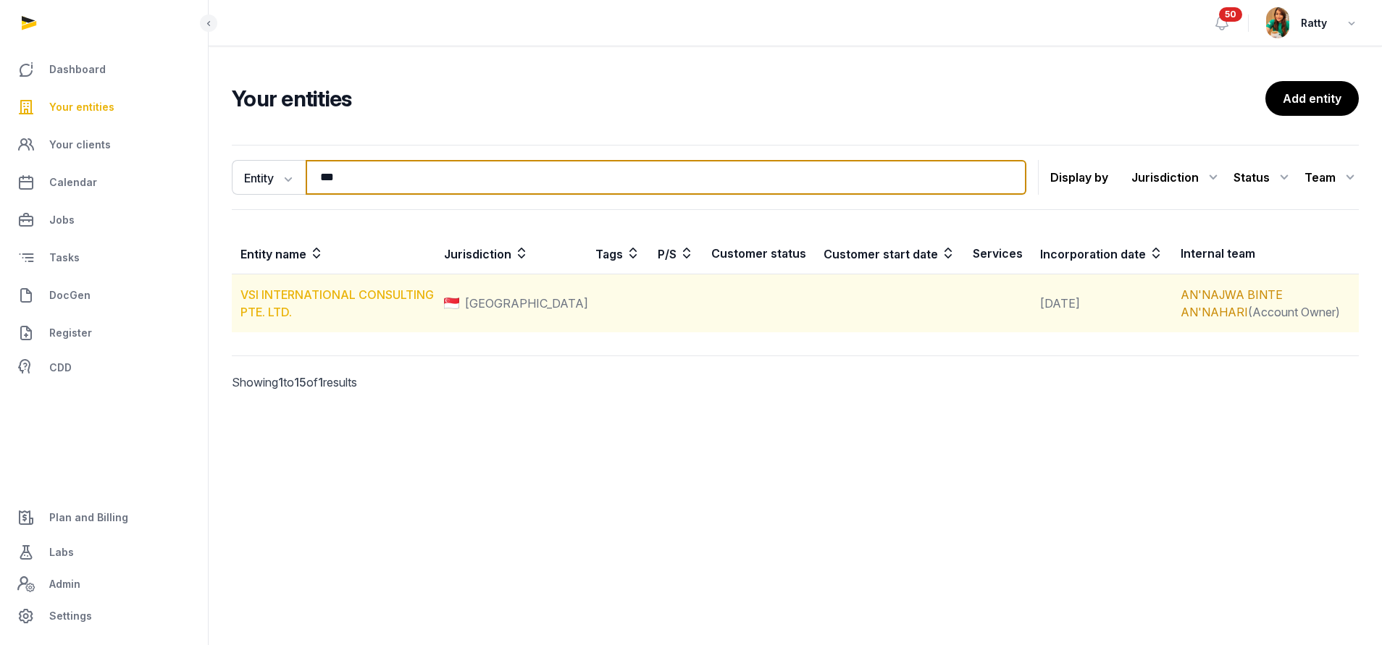
type input "***"
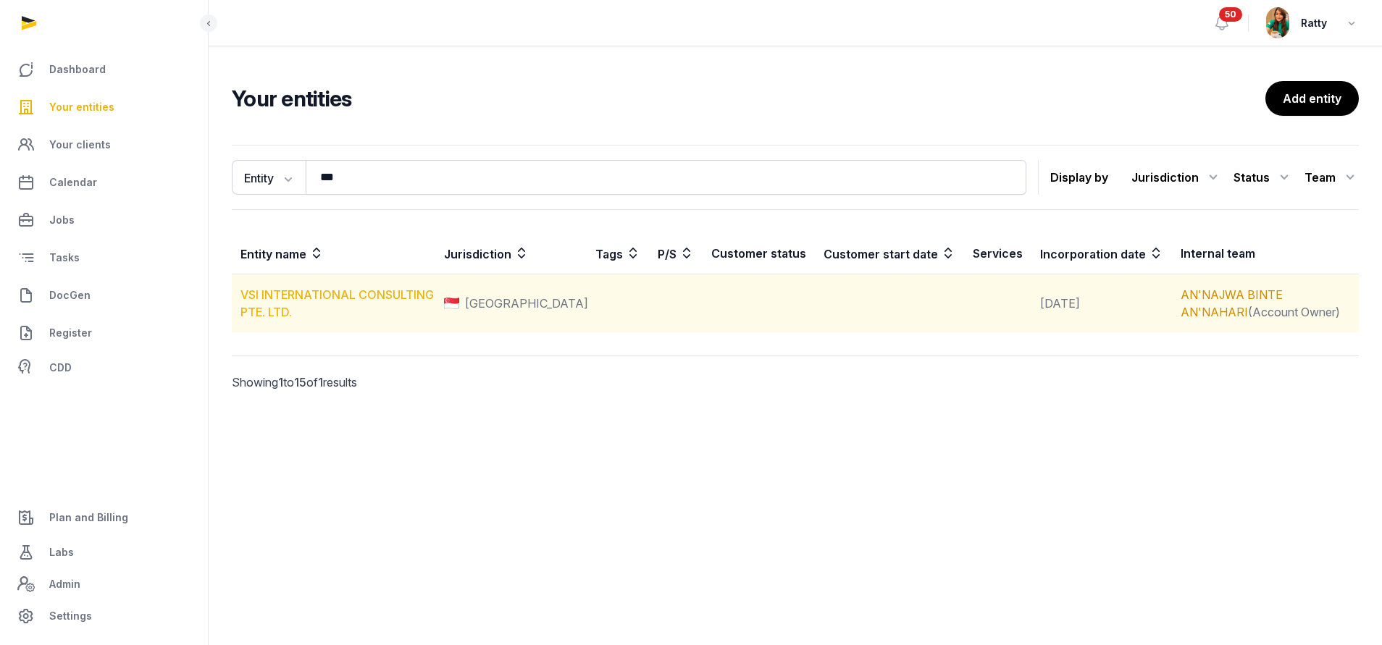
click at [356, 296] on link "VSI INTERNATIONAL CONSULTING PTE. LTD." at bounding box center [336, 304] width 193 height 32
